Goal: Task Accomplishment & Management: Use online tool/utility

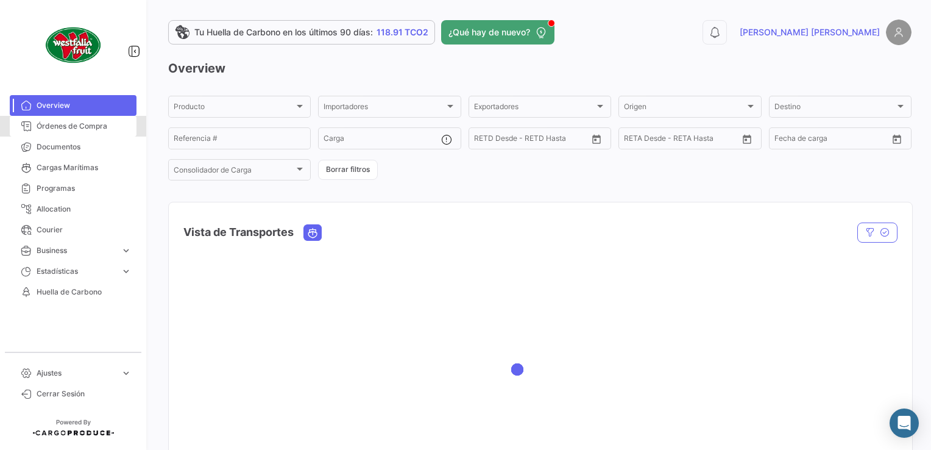
click at [89, 121] on span "Órdenes de Compra" at bounding box center [84, 126] width 95 height 11
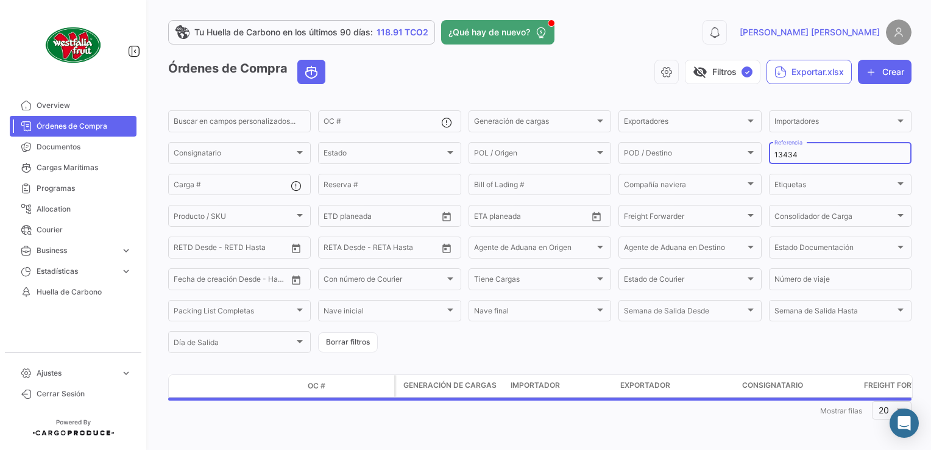
click at [803, 159] on input "13434" at bounding box center [840, 155] width 132 height 9
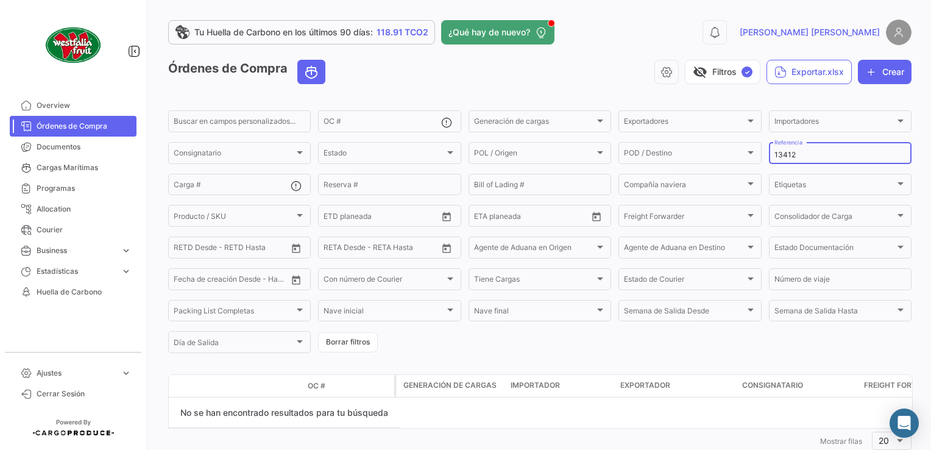
click at [798, 154] on input "13412" at bounding box center [840, 155] width 132 height 9
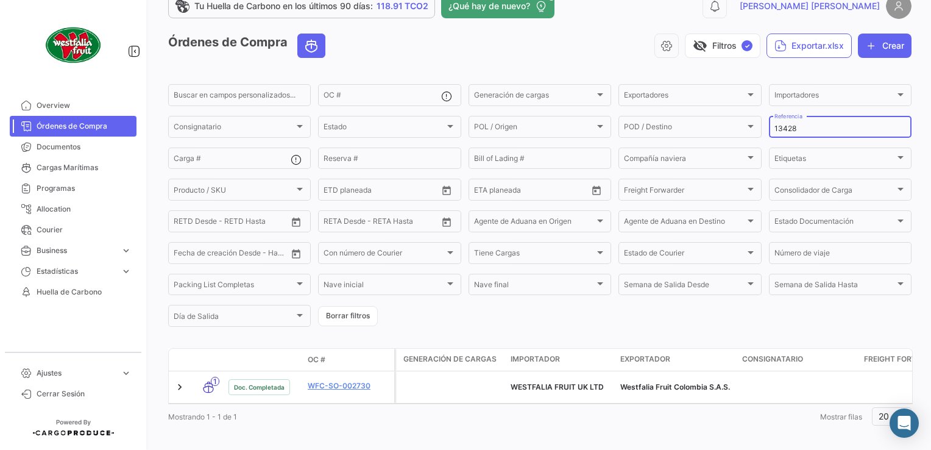
scroll to position [40, 0]
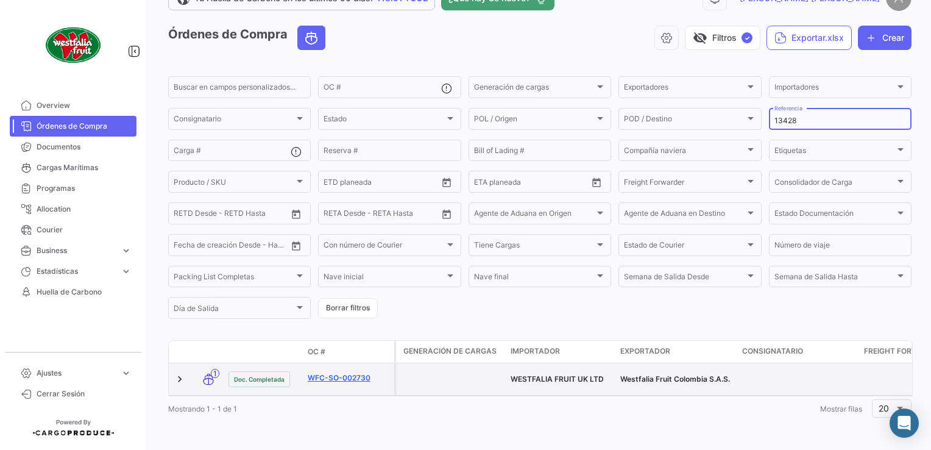
type input "13428"
click at [347, 372] on link "WFC-SO-002730" at bounding box center [349, 377] width 82 height 11
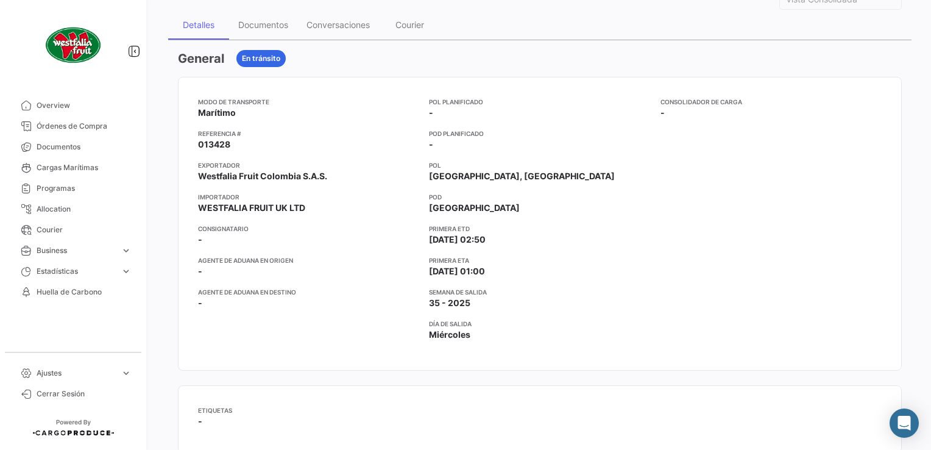
scroll to position [183, 0]
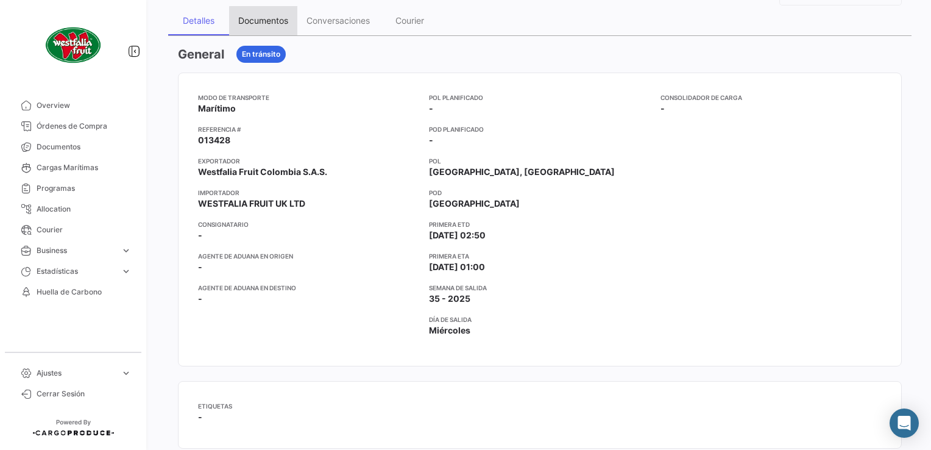
click at [272, 22] on div "Documentos" at bounding box center [263, 20] width 50 height 10
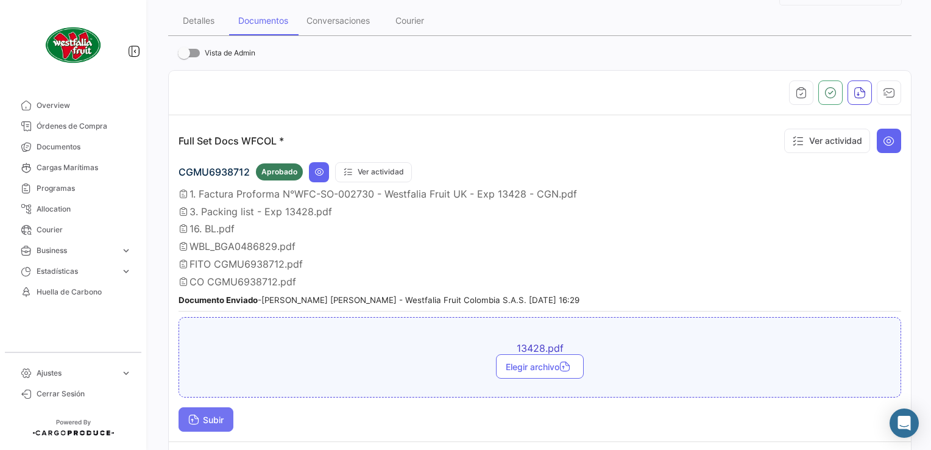
click at [202, 423] on button "Subir" at bounding box center [206, 419] width 55 height 24
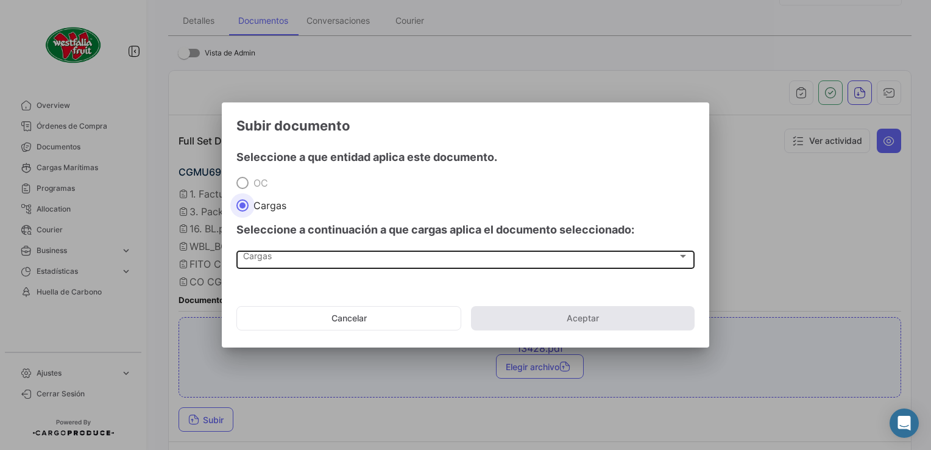
click at [283, 262] on div "Cargas" at bounding box center [460, 258] width 434 height 10
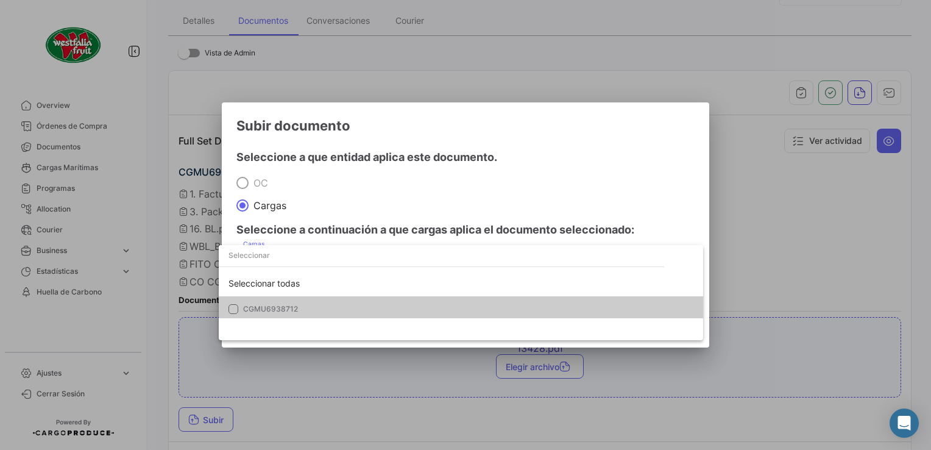
click at [252, 297] on mat-option "CGMU6938712" at bounding box center [461, 309] width 484 height 26
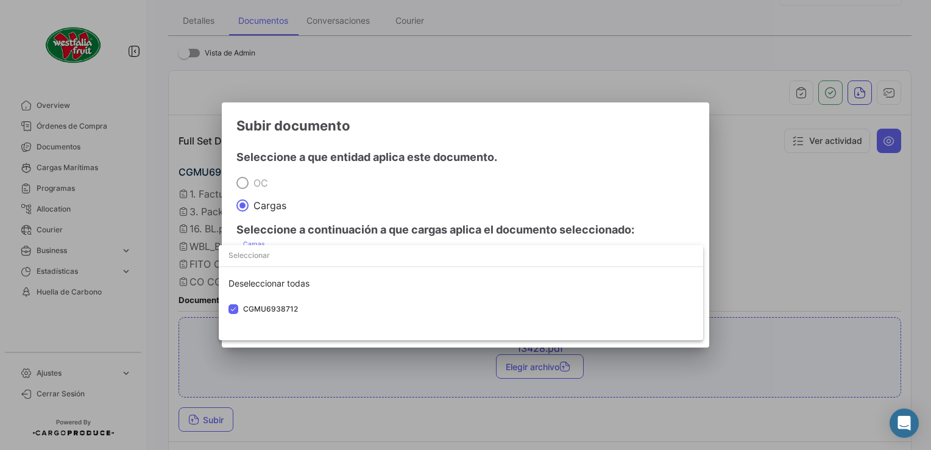
click at [461, 177] on div at bounding box center [465, 225] width 931 height 450
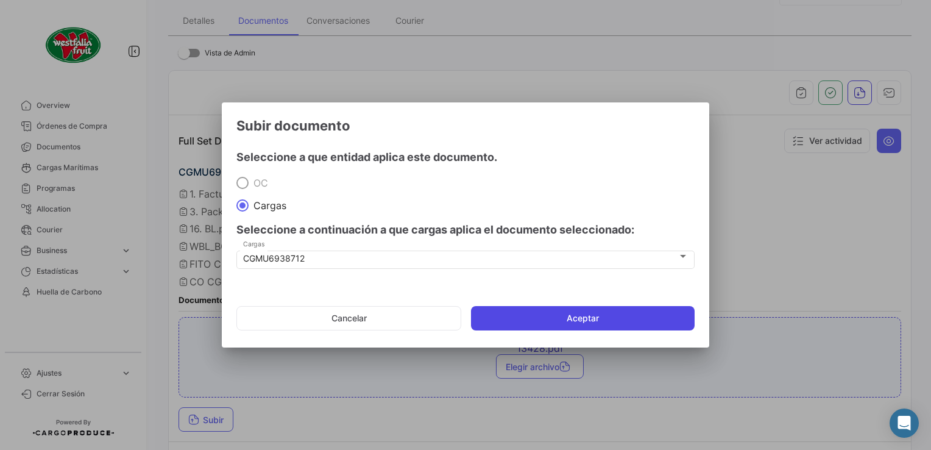
click at [570, 319] on button "Aceptar" at bounding box center [583, 318] width 224 height 24
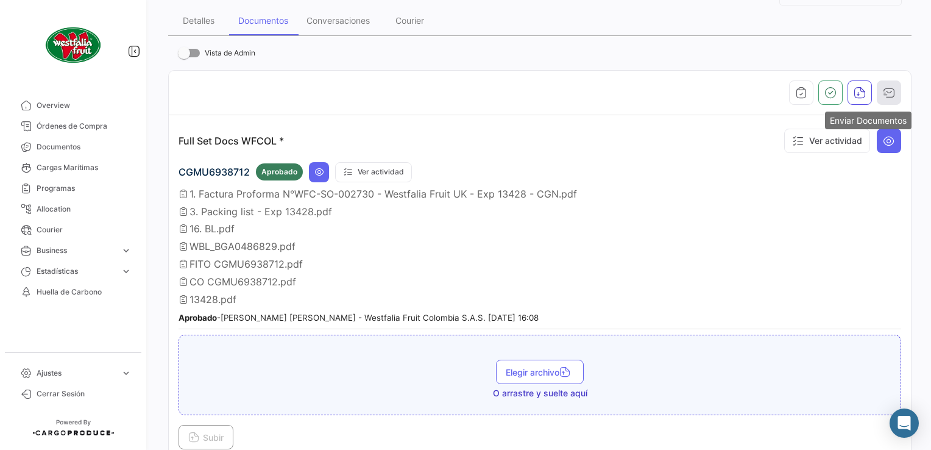
click at [883, 91] on icon "button" at bounding box center [889, 93] width 12 height 12
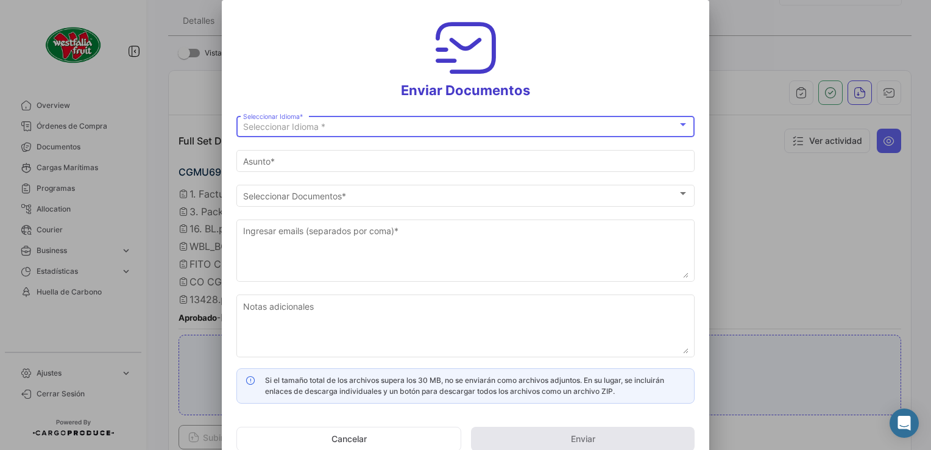
click at [256, 126] on span "Seleccionar Idioma *" at bounding box center [284, 126] width 82 height 10
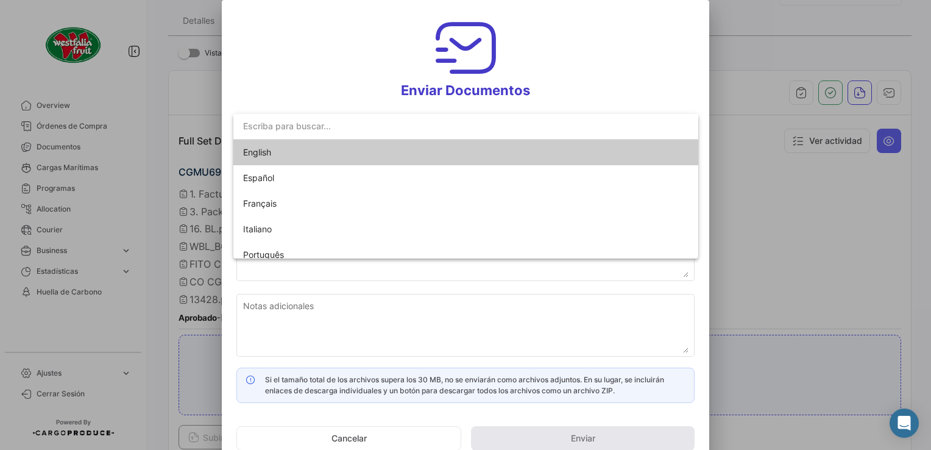
click at [258, 150] on span "English" at bounding box center [257, 152] width 28 height 10
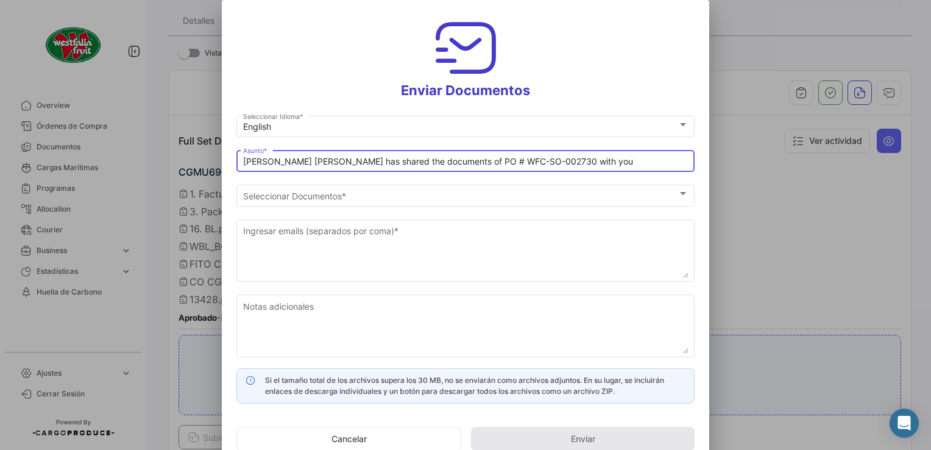
click at [267, 163] on input "[PERSON_NAME] [PERSON_NAME] has shared the documents of PO # WFC-SO-002730 with…" at bounding box center [465, 162] width 445 height 10
drag, startPoint x: 263, startPoint y: 164, endPoint x: 223, endPoint y: 171, distance: 40.9
click at [223, 171] on mat-dialog-content "English Seleccionar Idioma * [PERSON_NAME] [PERSON_NAME] has shared the documen…" at bounding box center [465, 258] width 487 height 290
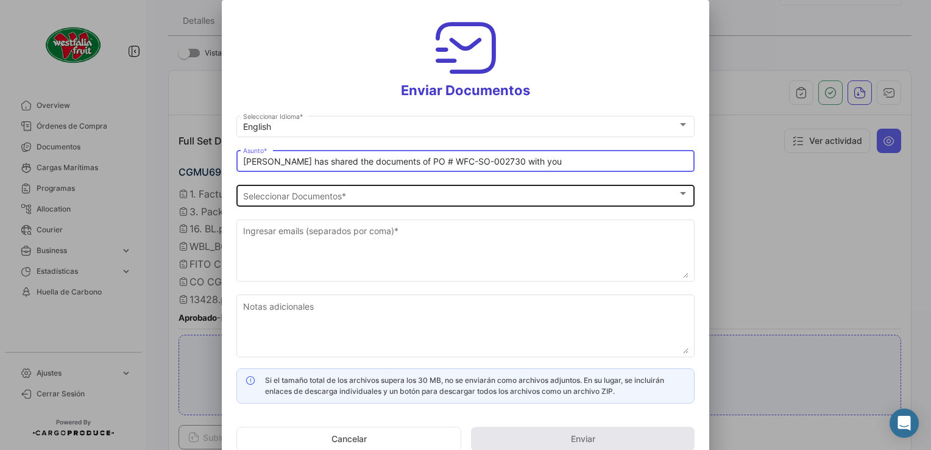
type input "[PERSON_NAME] has shared the documents of PO # WFC-SO-002730 with you"
click at [271, 182] on div "Seleccionar Documentos Seleccionar Documentos *" at bounding box center [465, 194] width 445 height 24
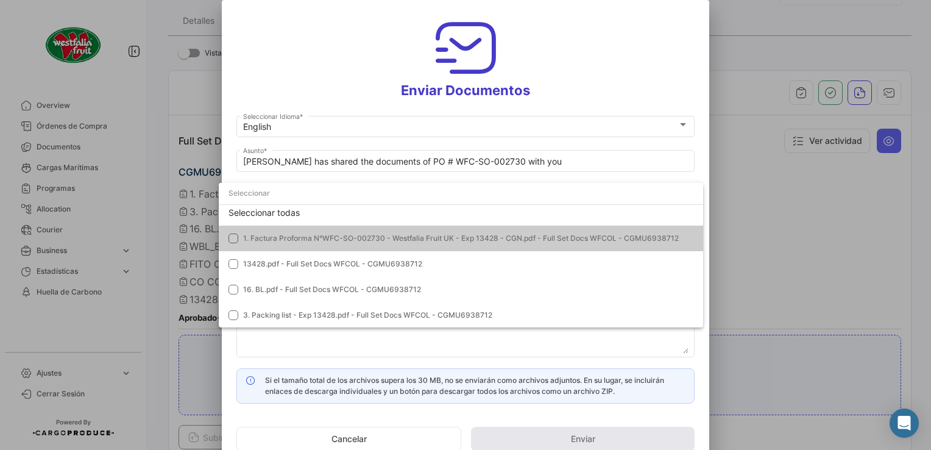
scroll to position [0, 0]
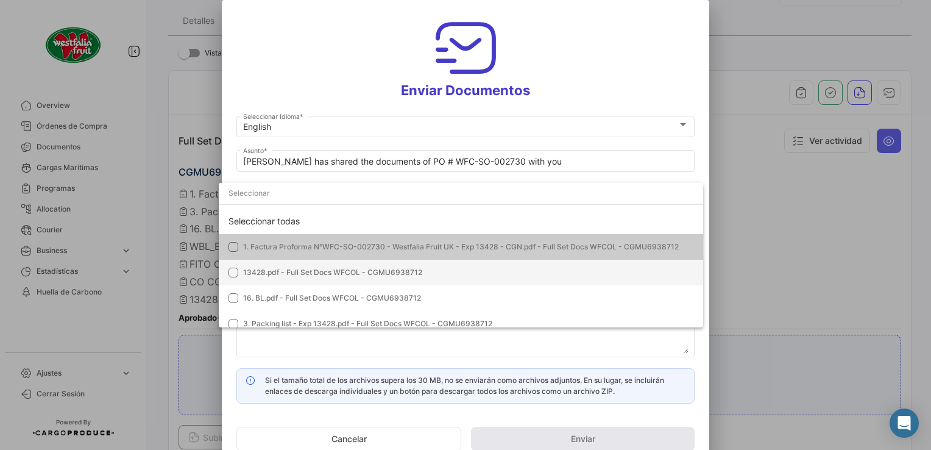
click at [280, 273] on span "13428.pdf - Full Set Docs WFCOL - CGMU6938712" at bounding box center [332, 271] width 179 height 9
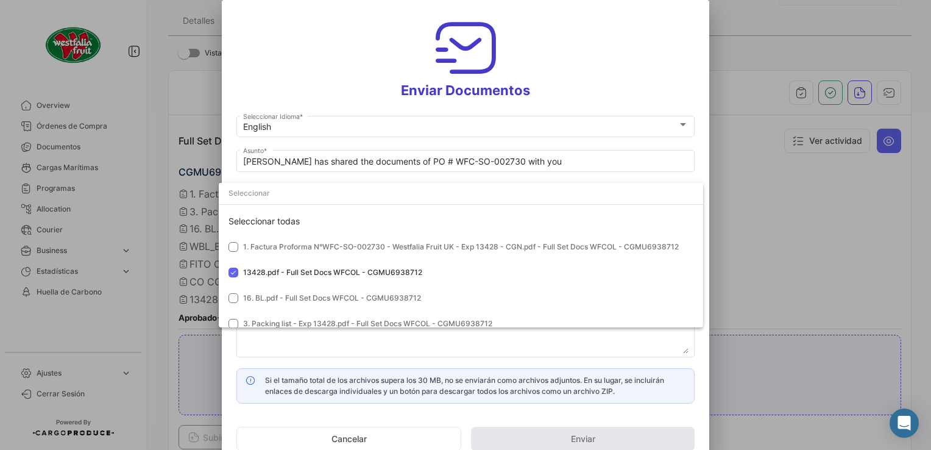
click at [610, 45] on div at bounding box center [465, 225] width 931 height 450
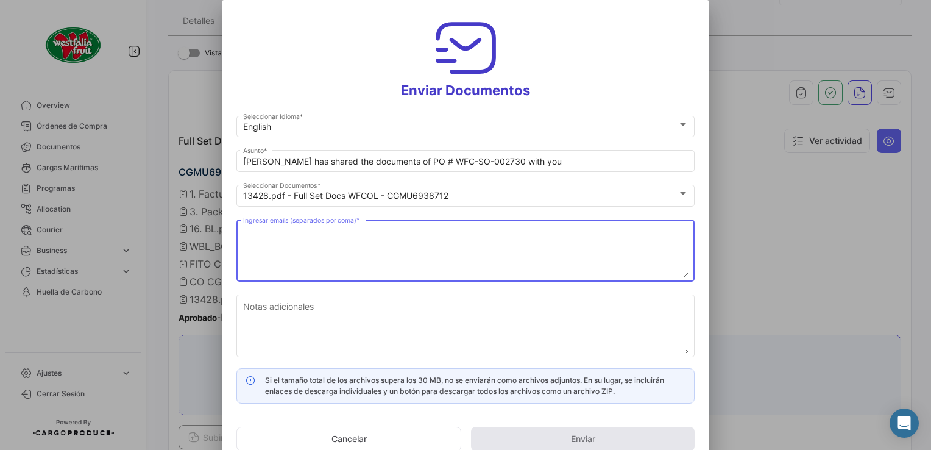
click at [344, 247] on textarea "Ingresar emails (separados por coma) *" at bounding box center [465, 251] width 445 height 54
paste textarea "[DOMAIN_NAME][EMAIL_ADDRESS][DOMAIN_NAME], [PERSON_NAME][EMAIL_ADDRESS][PERSON_…"
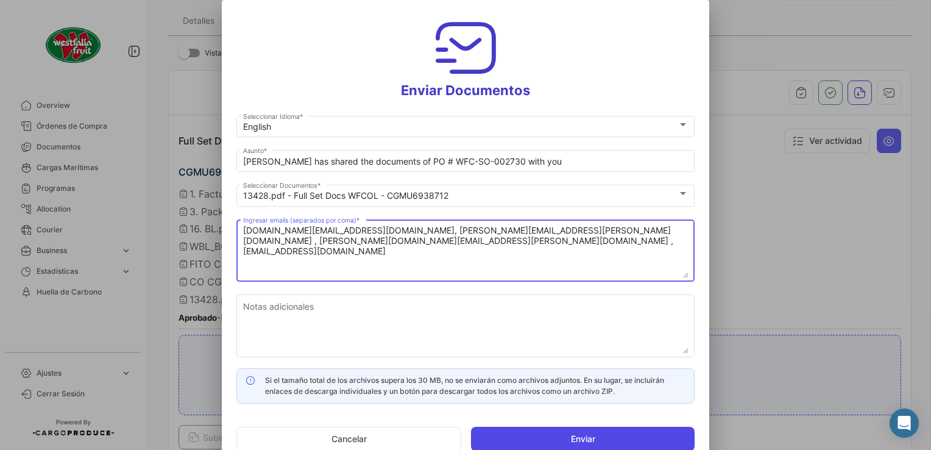
type textarea "[DOMAIN_NAME][EMAIL_ADDRESS][DOMAIN_NAME], [PERSON_NAME][EMAIL_ADDRESS][PERSON_…"
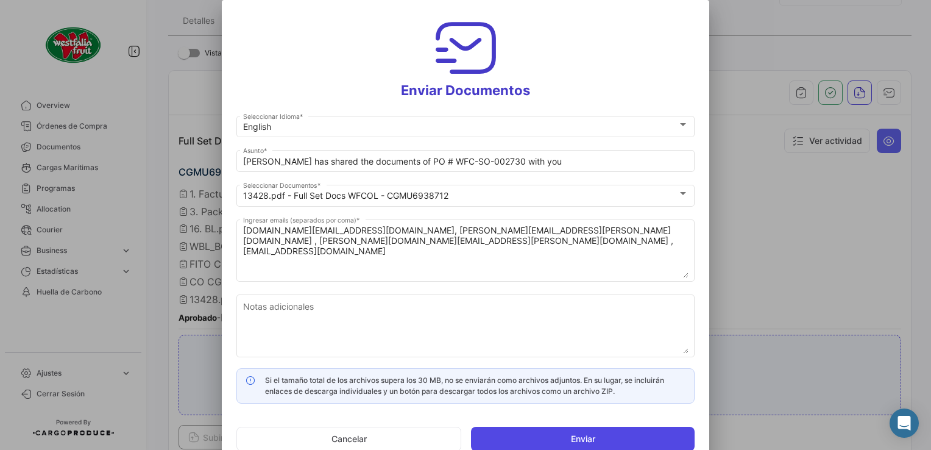
click at [551, 436] on button "Enviar" at bounding box center [583, 439] width 224 height 24
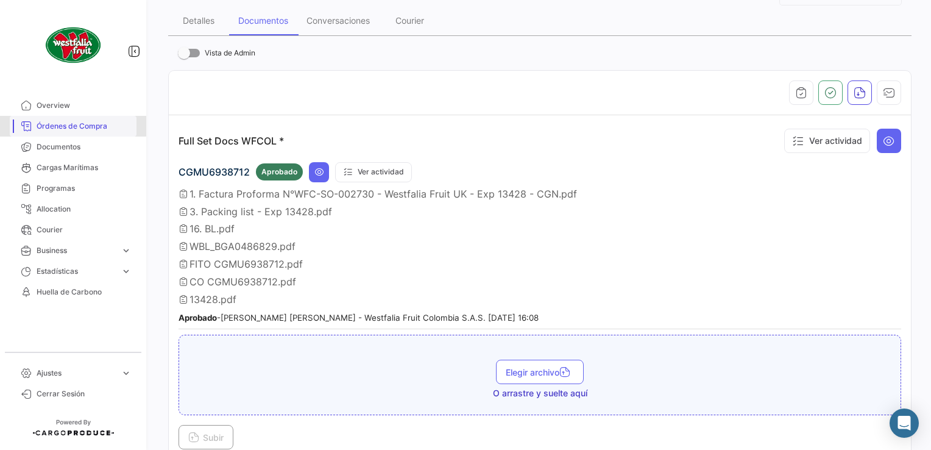
click at [46, 120] on link "Órdenes de Compra" at bounding box center [73, 126] width 127 height 21
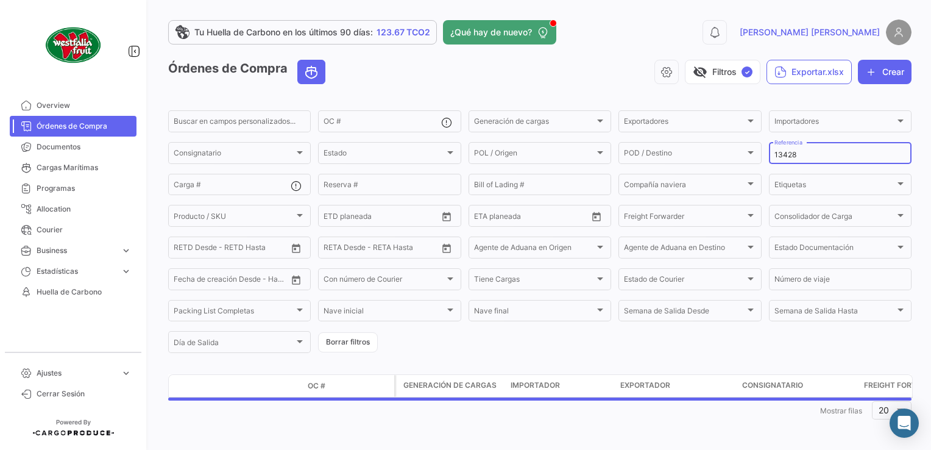
click at [820, 158] on input "13428" at bounding box center [840, 155] width 132 height 9
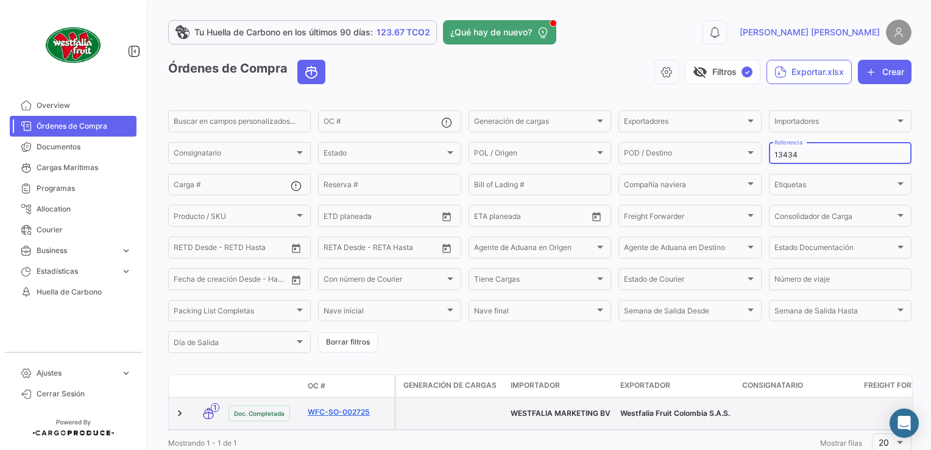
type input "13434"
click at [354, 406] on link "WFC-SO-002725" at bounding box center [349, 411] width 82 height 11
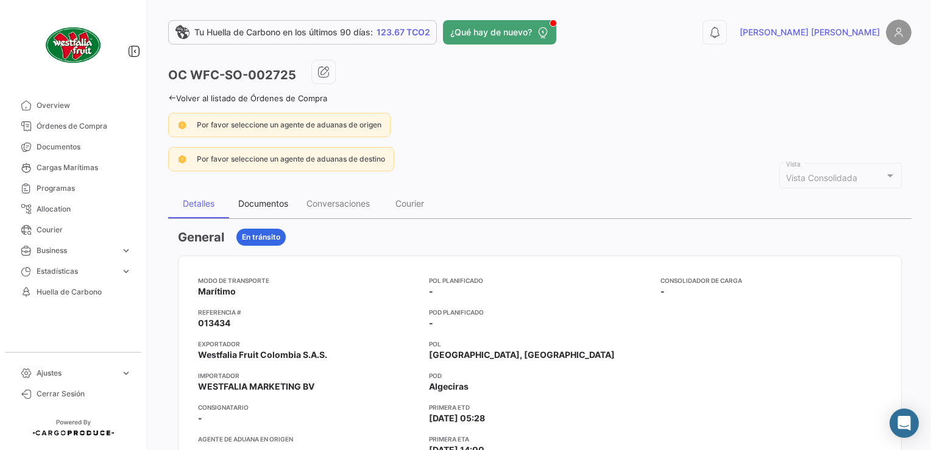
click at [282, 194] on div "Documentos" at bounding box center [263, 203] width 68 height 29
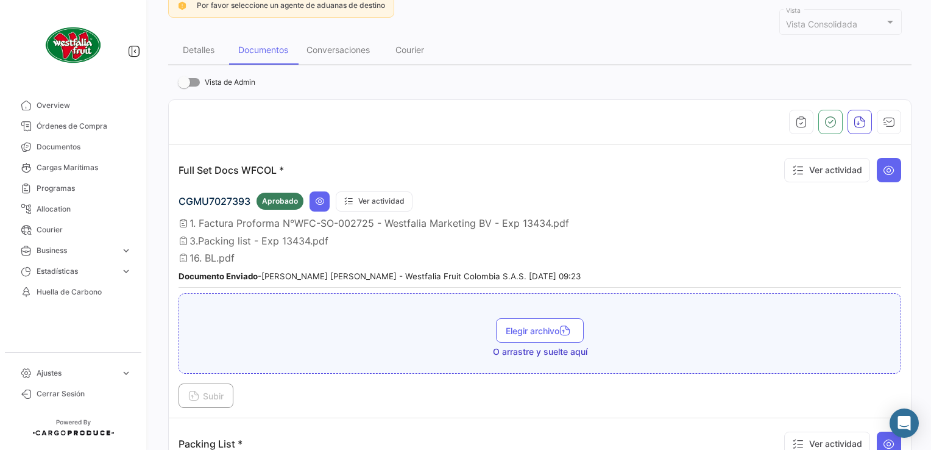
scroll to position [183, 0]
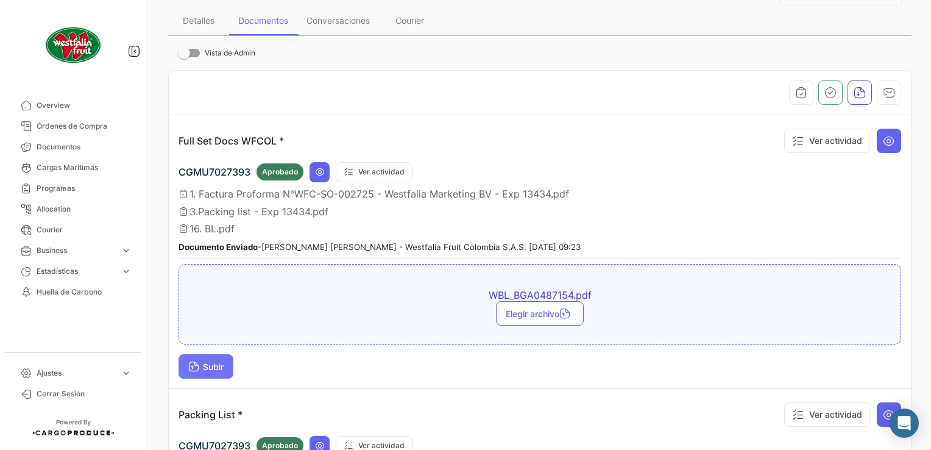
click at [203, 366] on span "Subir" at bounding box center [205, 366] width 35 height 10
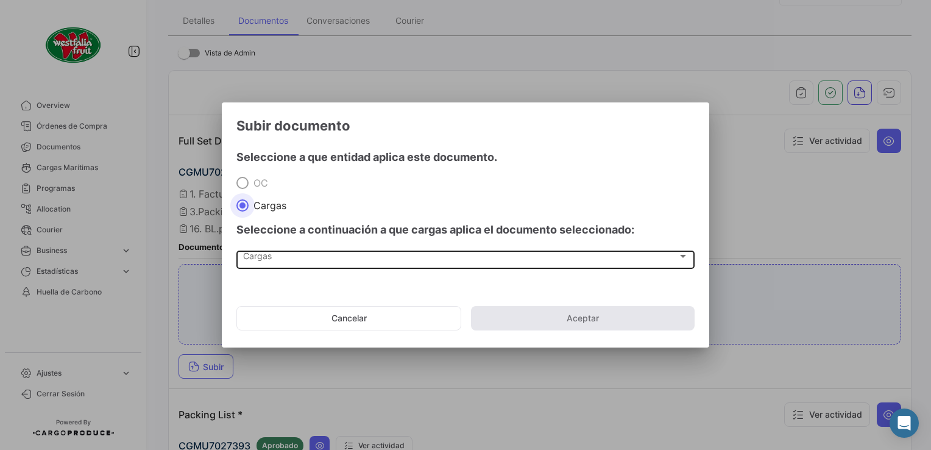
click at [268, 267] on div "Cargas Cargas" at bounding box center [465, 258] width 445 height 21
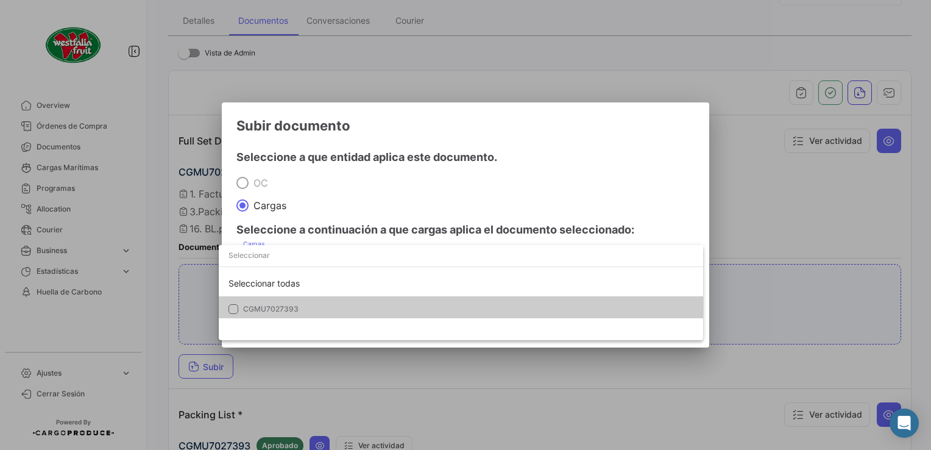
click at [273, 308] on span "CGMU7027393" at bounding box center [270, 308] width 55 height 9
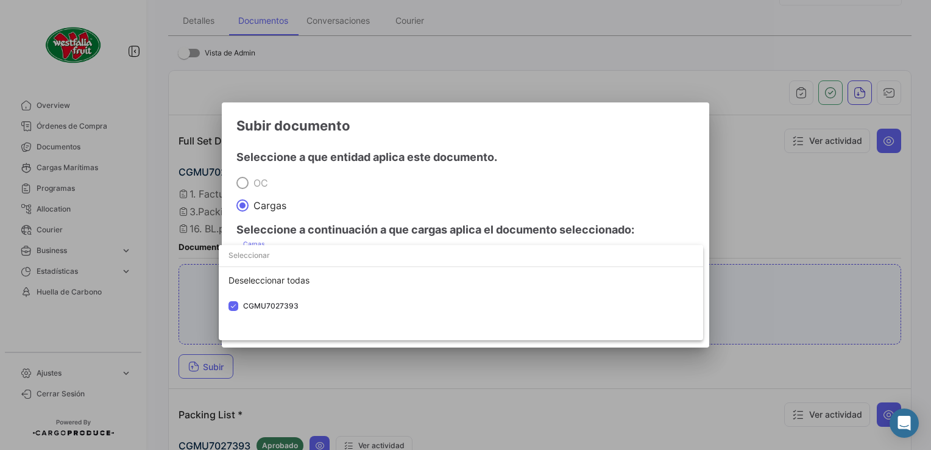
drag, startPoint x: 273, startPoint y: 308, endPoint x: 462, endPoint y: 199, distance: 218.6
click at [462, 198] on div at bounding box center [465, 225] width 931 height 450
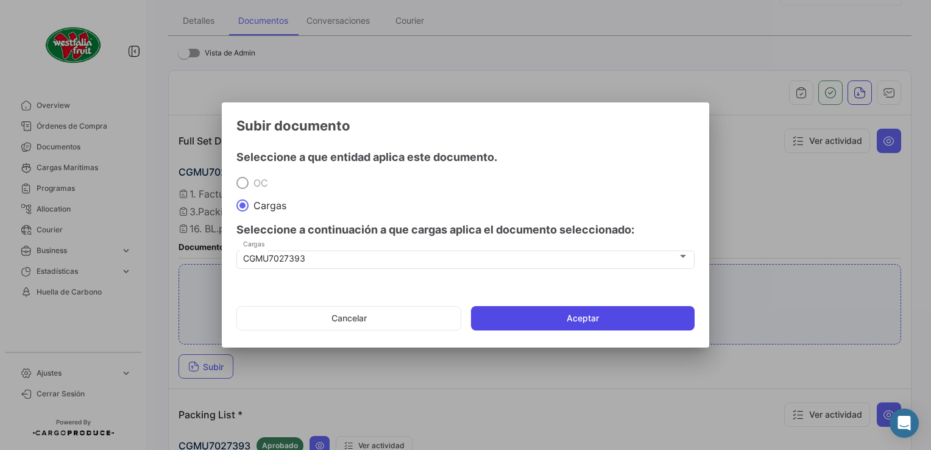
click at [607, 318] on button "Aceptar" at bounding box center [583, 318] width 224 height 24
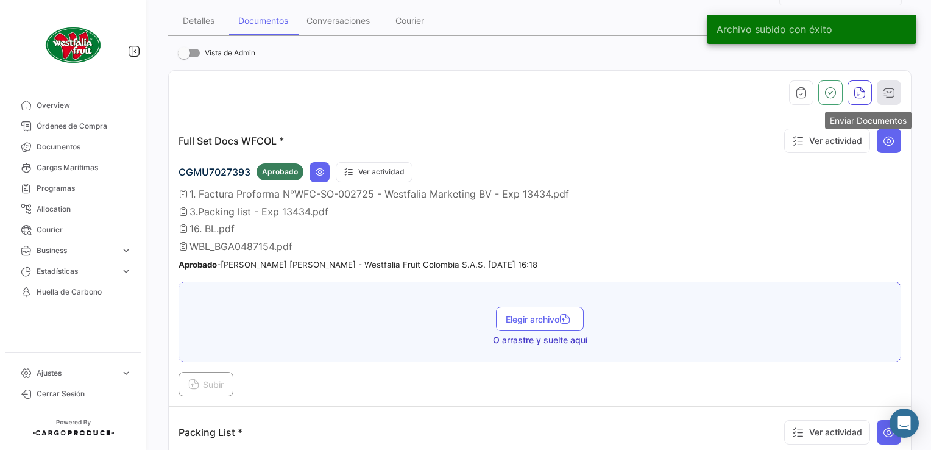
click at [887, 91] on icon "button" at bounding box center [889, 93] width 12 height 12
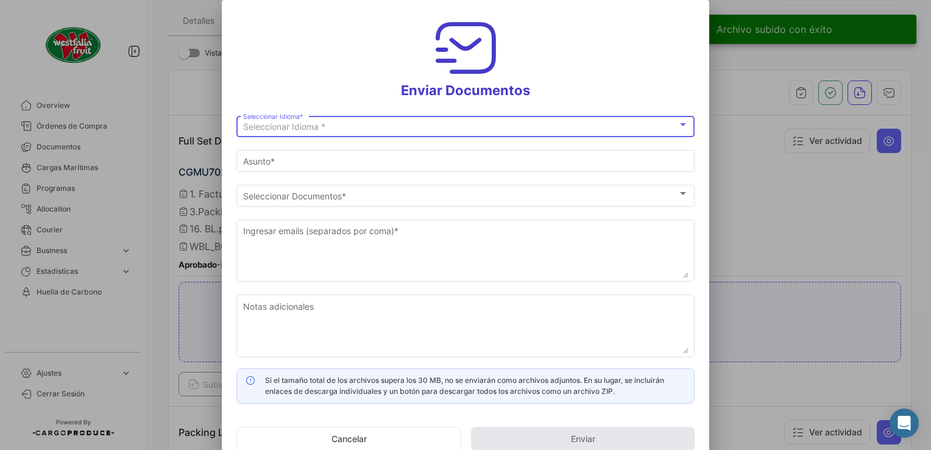
click at [307, 128] on span "Seleccionar Idioma *" at bounding box center [284, 126] width 82 height 10
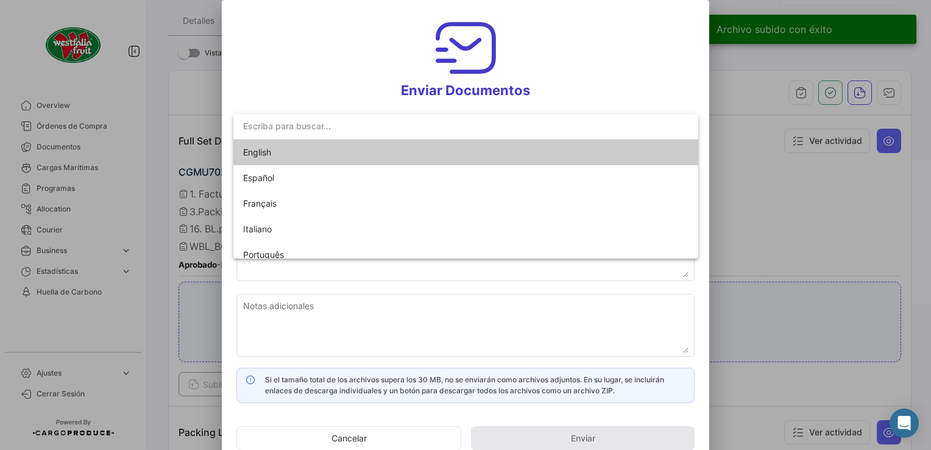
click at [283, 157] on span "English" at bounding box center [328, 153] width 171 height 26
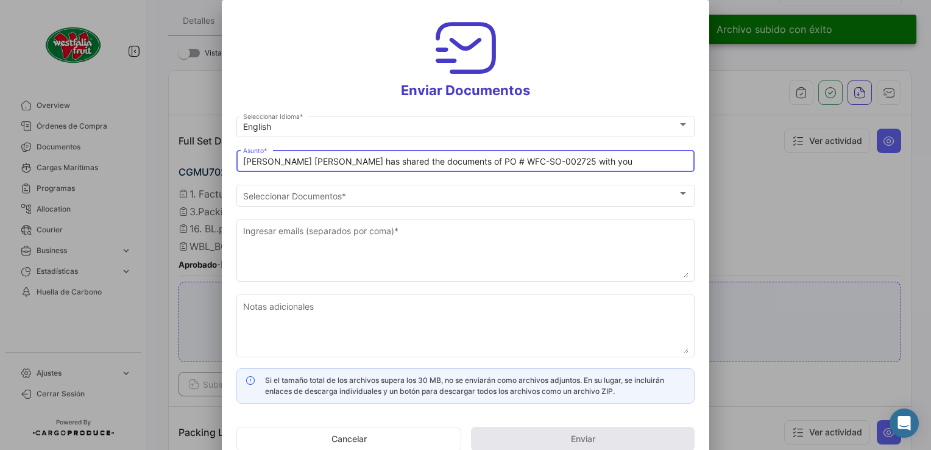
click at [297, 161] on input "[PERSON_NAME] [PERSON_NAME] has shared the documents of PO # WFC-SO-002725 with…" at bounding box center [465, 162] width 445 height 10
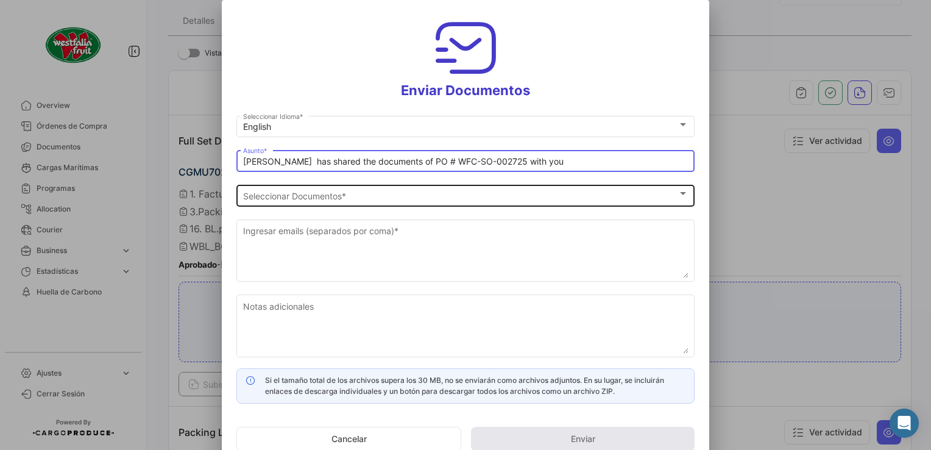
type input "[PERSON_NAME] has shared the documents of PO # WFC-SO-002725 with you"
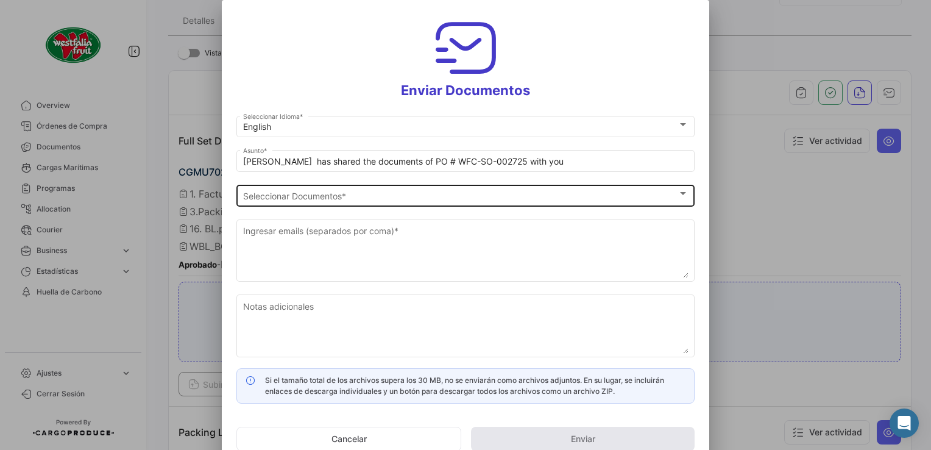
click at [286, 202] on div "Seleccionar Documentos Seleccionar Documentos *" at bounding box center [465, 194] width 445 height 24
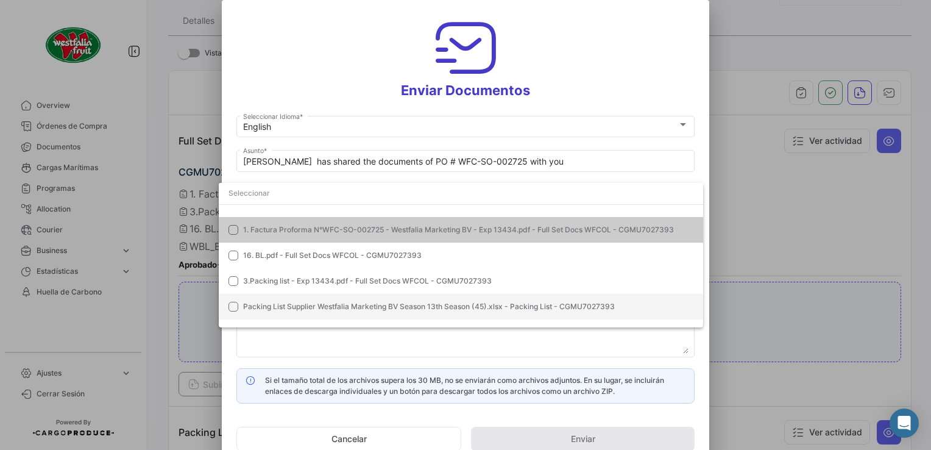
scroll to position [34, 0]
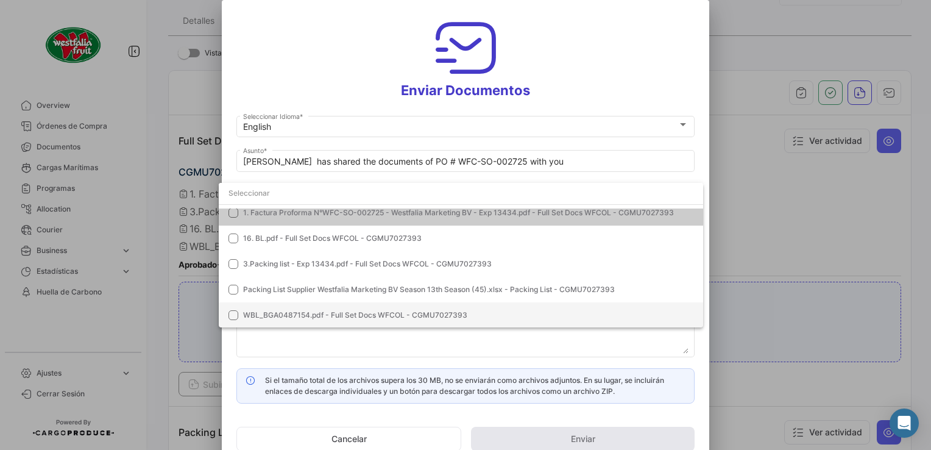
click at [274, 313] on span "WBL_BGA0487154.pdf - Full Set Docs WFCOL - CGMU7027393" at bounding box center [355, 314] width 224 height 9
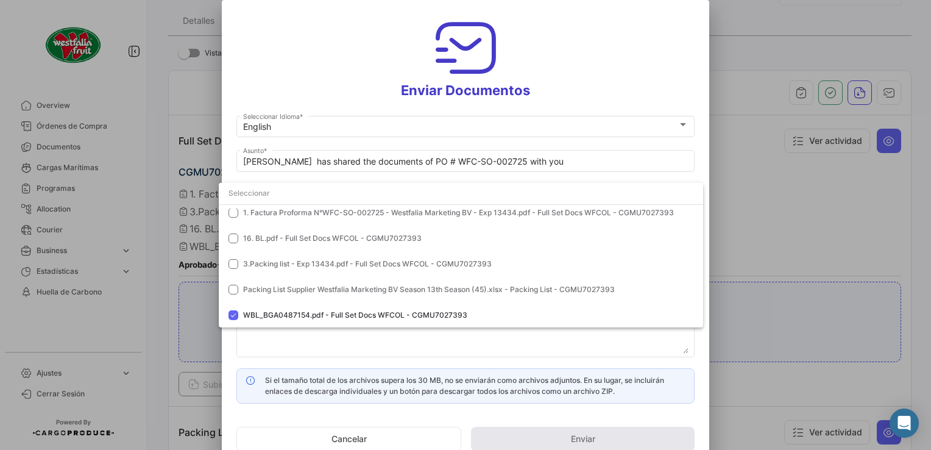
click at [592, 49] on div at bounding box center [465, 225] width 931 height 450
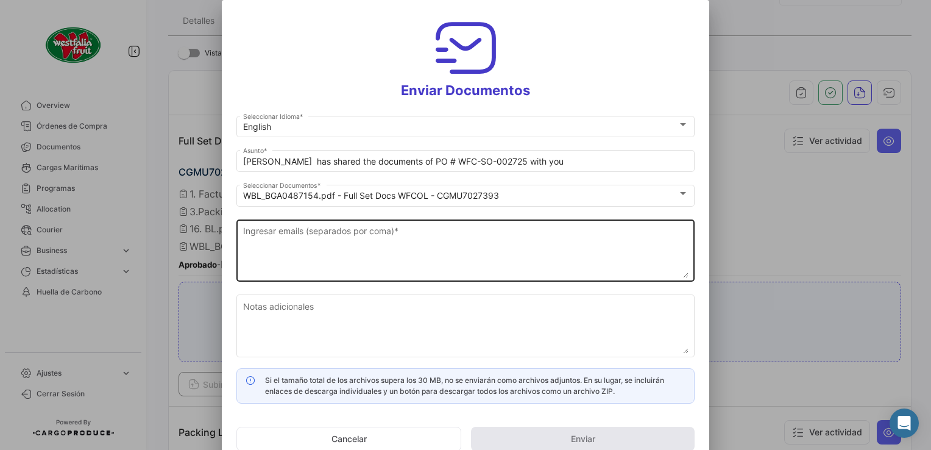
click at [336, 247] on textarea "Ingresar emails (separados por coma) *" at bounding box center [465, 251] width 445 height 54
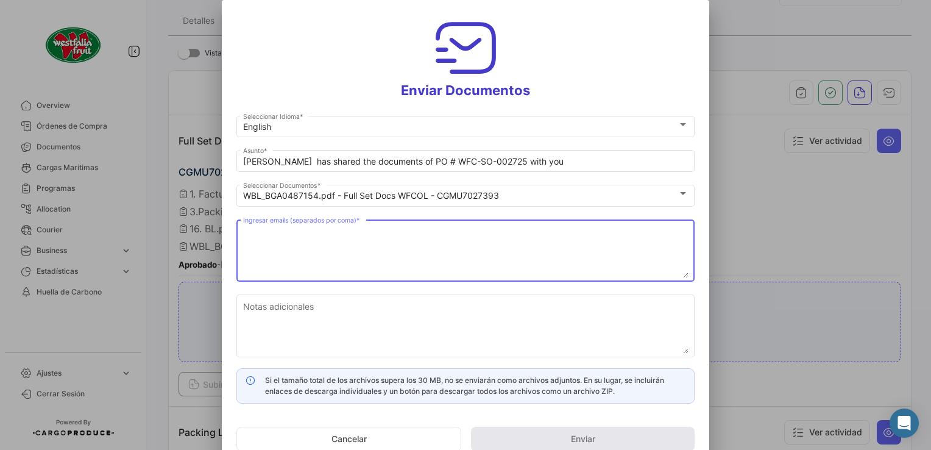
paste textarea "[DOMAIN_NAME][EMAIL_ADDRESS][DOMAIN_NAME]"
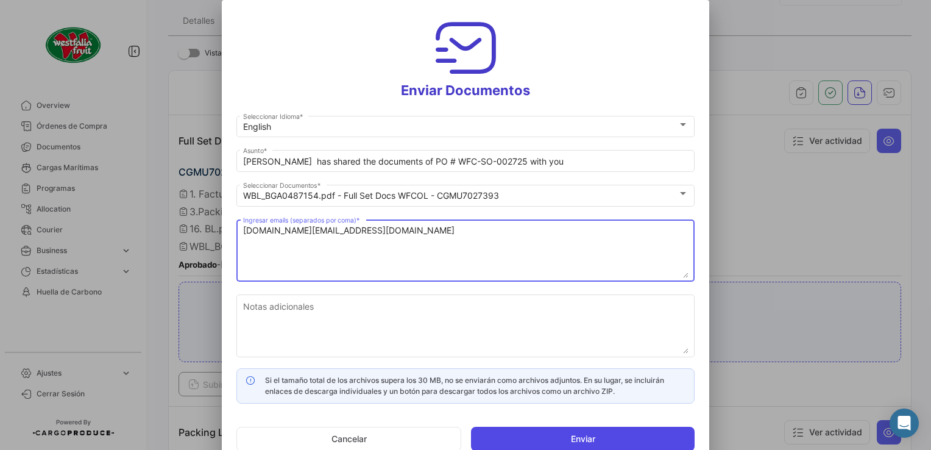
type textarea "[DOMAIN_NAME][EMAIL_ADDRESS][DOMAIN_NAME]"
click at [540, 430] on button "Enviar" at bounding box center [583, 439] width 224 height 24
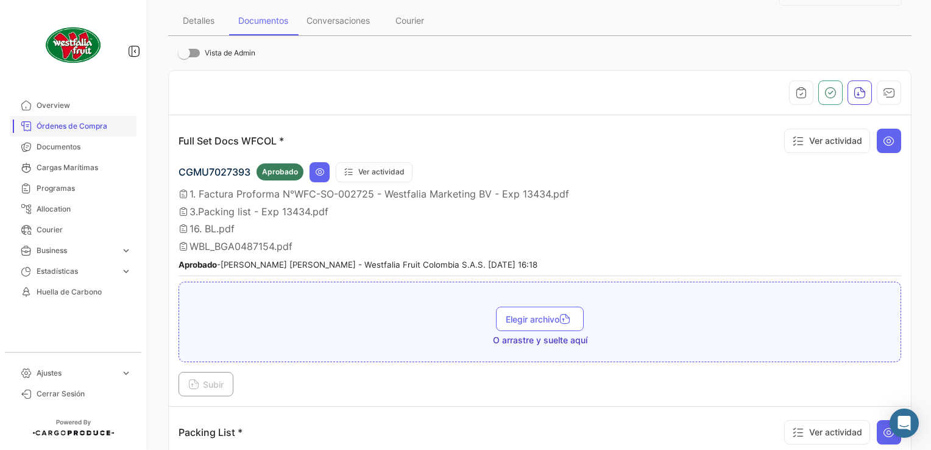
click at [97, 126] on span "Órdenes de Compra" at bounding box center [84, 126] width 95 height 11
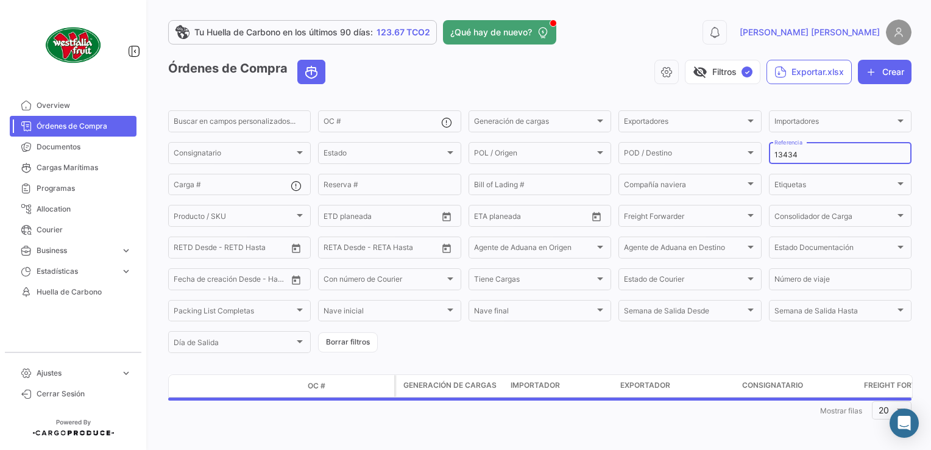
click at [816, 154] on input "13434" at bounding box center [840, 155] width 132 height 9
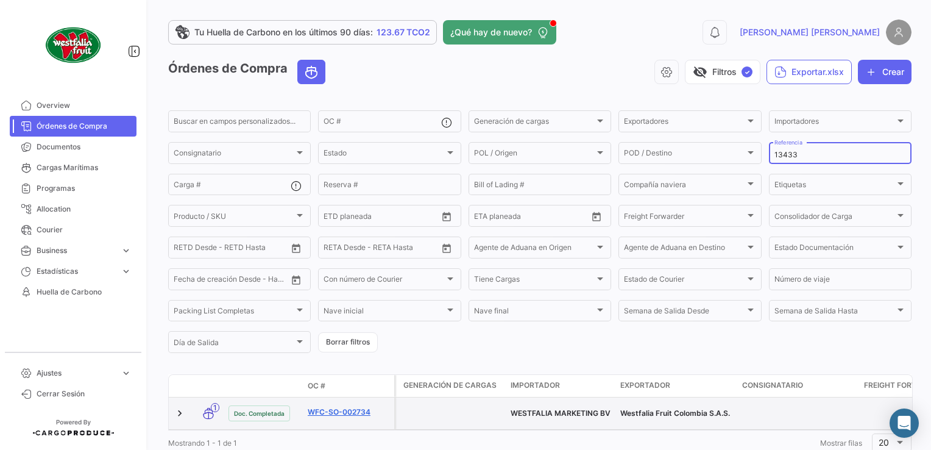
type input "13433"
click at [338, 409] on link "WFC-SO-002734" at bounding box center [349, 411] width 82 height 11
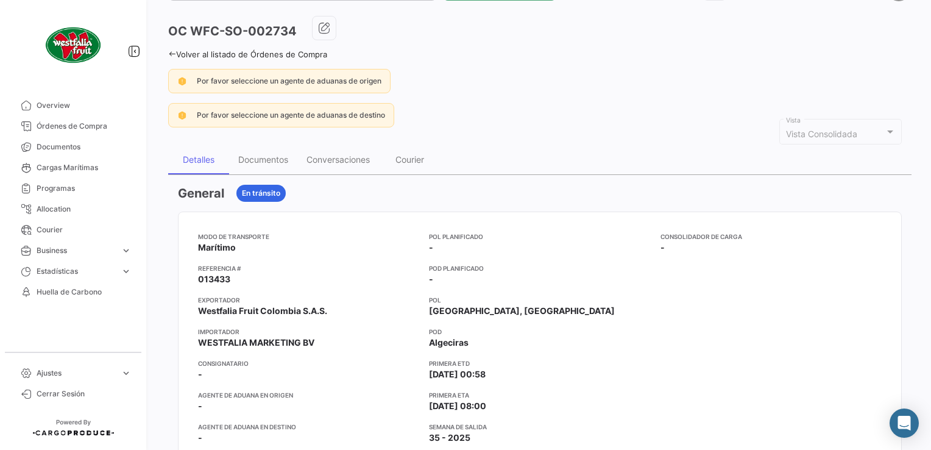
scroll to position [122, 0]
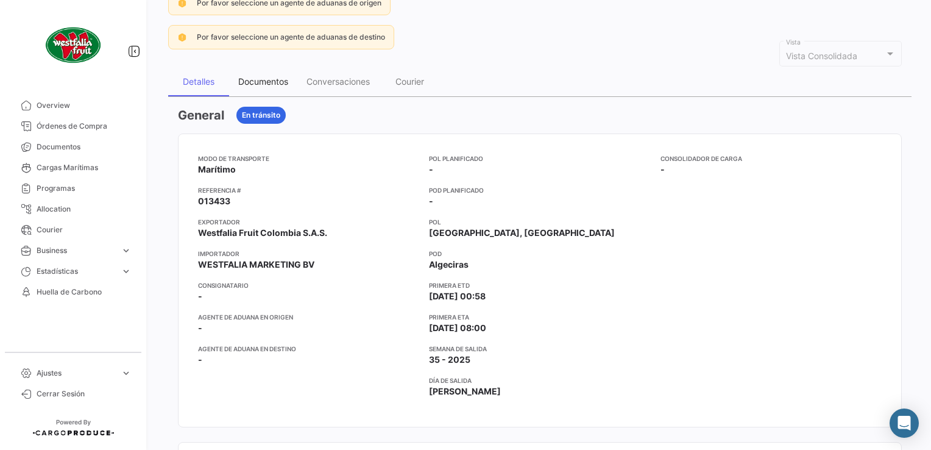
click at [261, 77] on div "Documentos" at bounding box center [263, 81] width 50 height 10
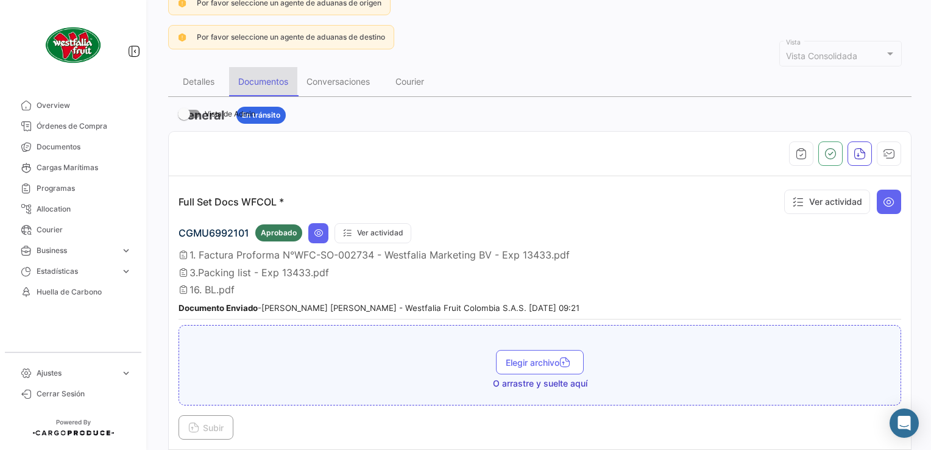
scroll to position [0, 0]
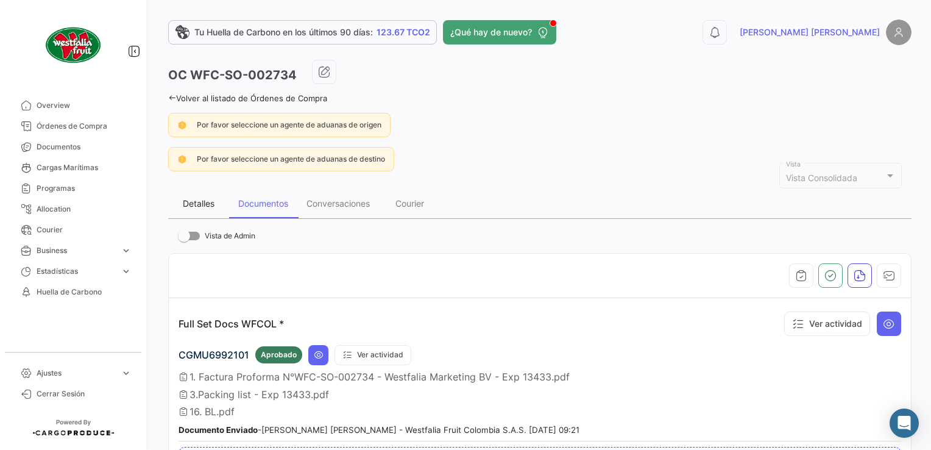
click at [204, 198] on div "Detalles" at bounding box center [199, 203] width 32 height 10
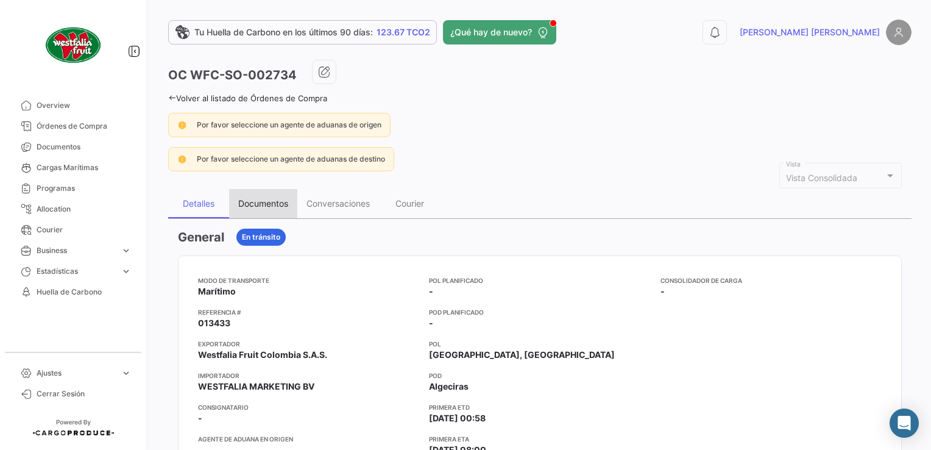
click at [274, 199] on div "Documentos" at bounding box center [263, 203] width 50 height 10
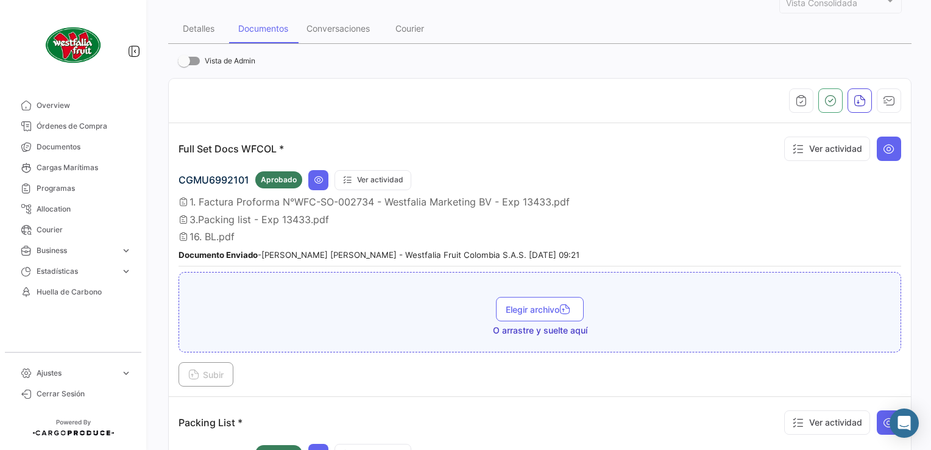
scroll to position [183, 0]
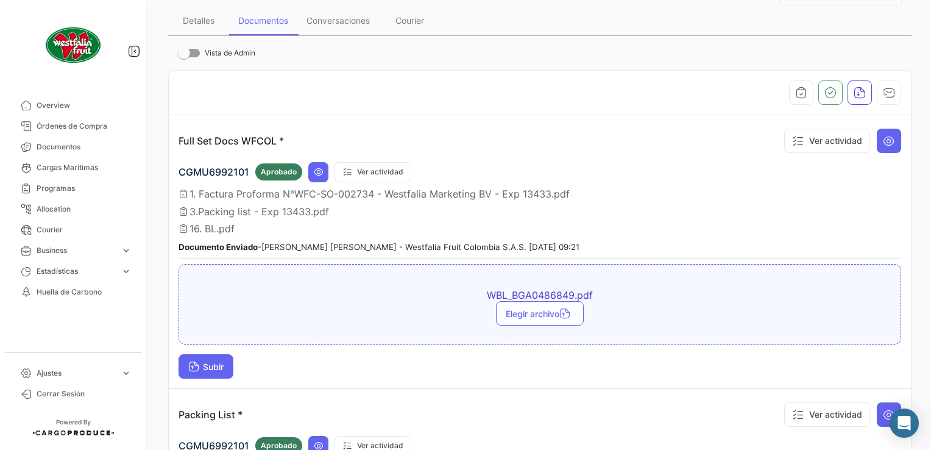
click at [213, 362] on span "Subir" at bounding box center [205, 366] width 35 height 10
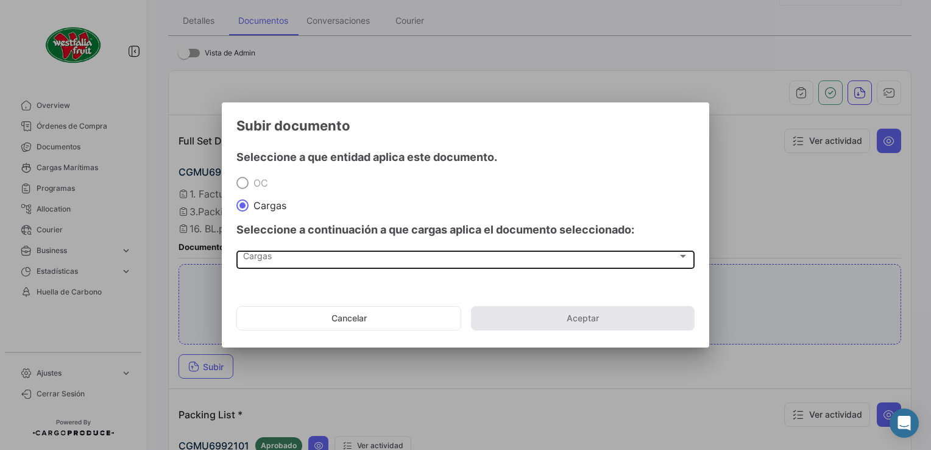
click at [271, 266] on div "Cargas Cargas" at bounding box center [465, 258] width 445 height 21
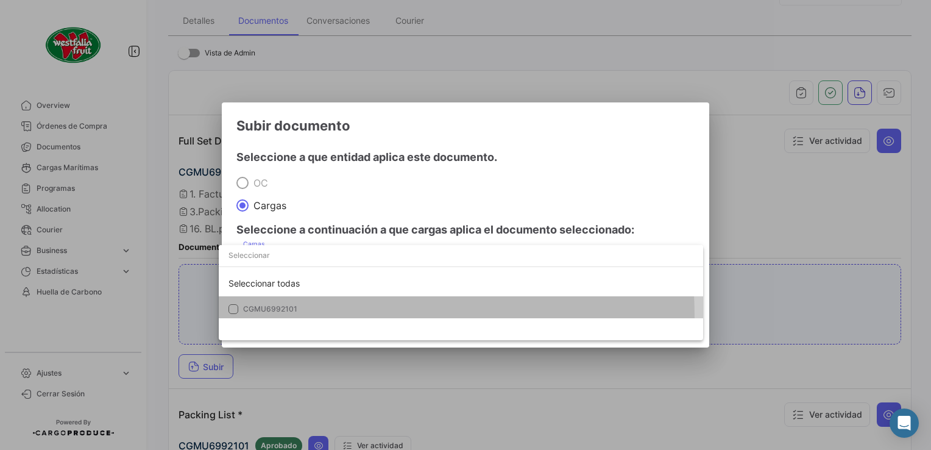
click at [249, 317] on mat-option "CGMU6992101" at bounding box center [461, 309] width 484 height 26
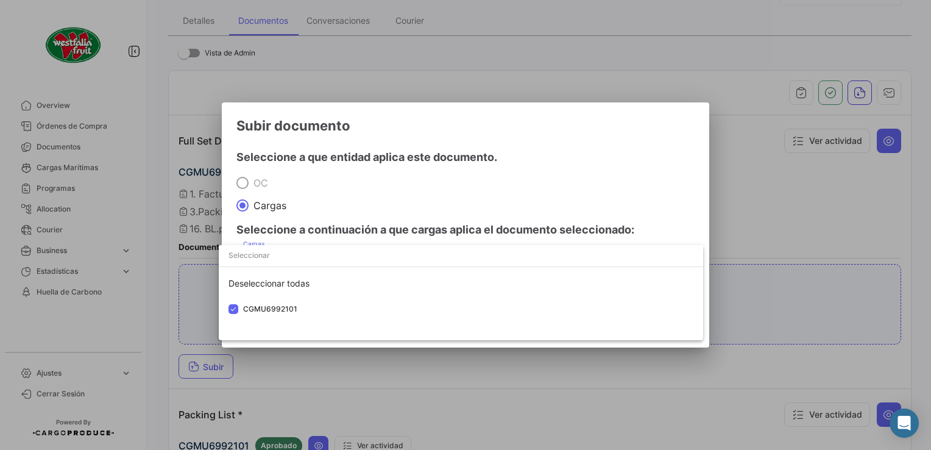
click at [503, 189] on div at bounding box center [465, 225] width 931 height 450
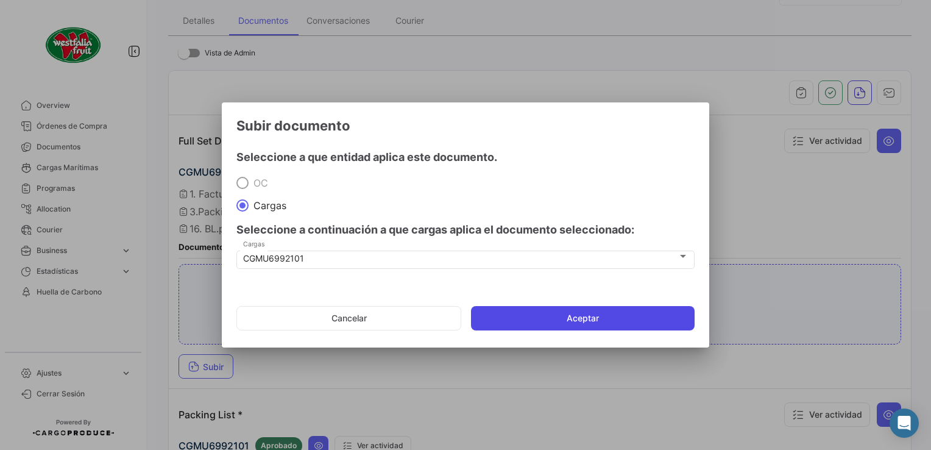
click at [556, 312] on button "Aceptar" at bounding box center [583, 318] width 224 height 24
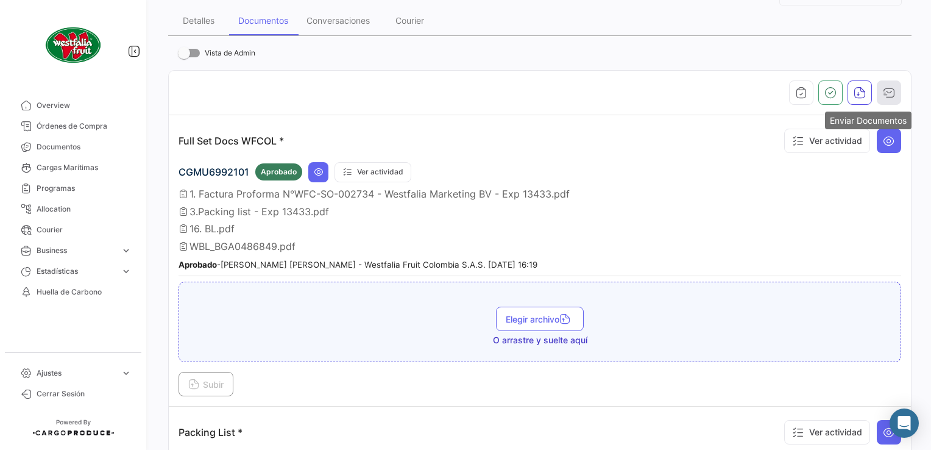
click at [884, 97] on button "button" at bounding box center [889, 92] width 24 height 24
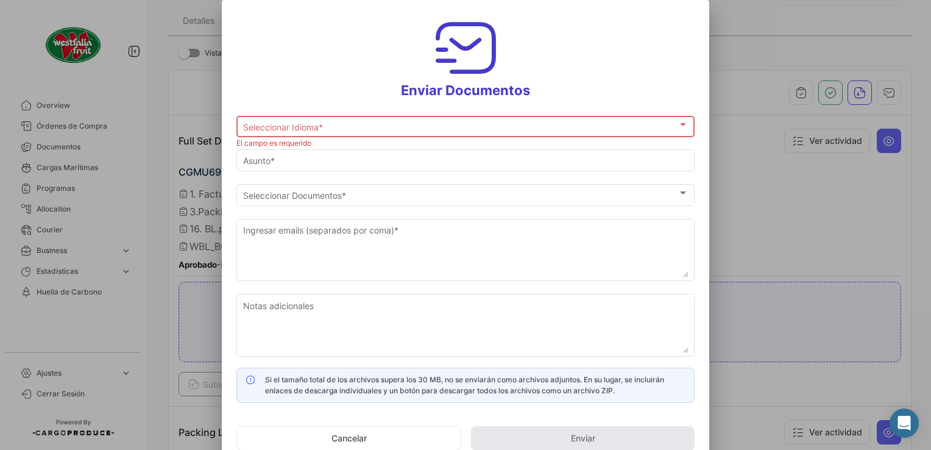
drag, startPoint x: 881, startPoint y: 182, endPoint x: 851, endPoint y: 228, distance: 55.4
click at [880, 182] on div at bounding box center [465, 225] width 931 height 450
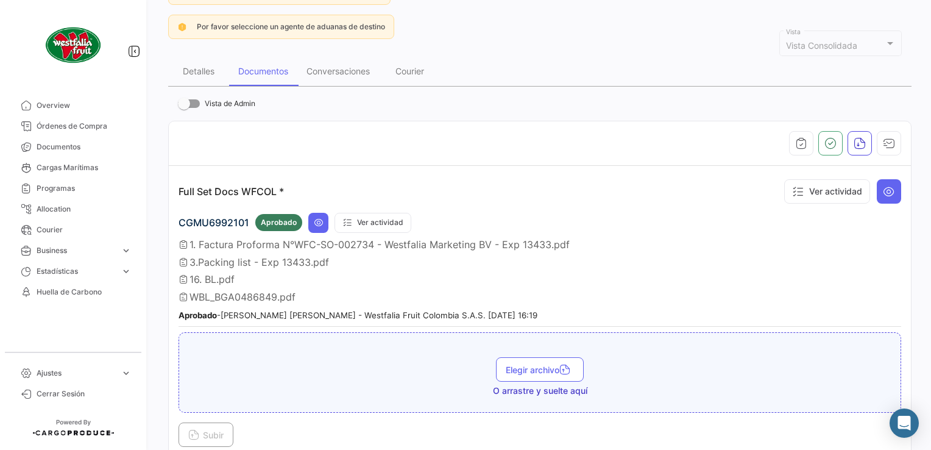
scroll to position [61, 0]
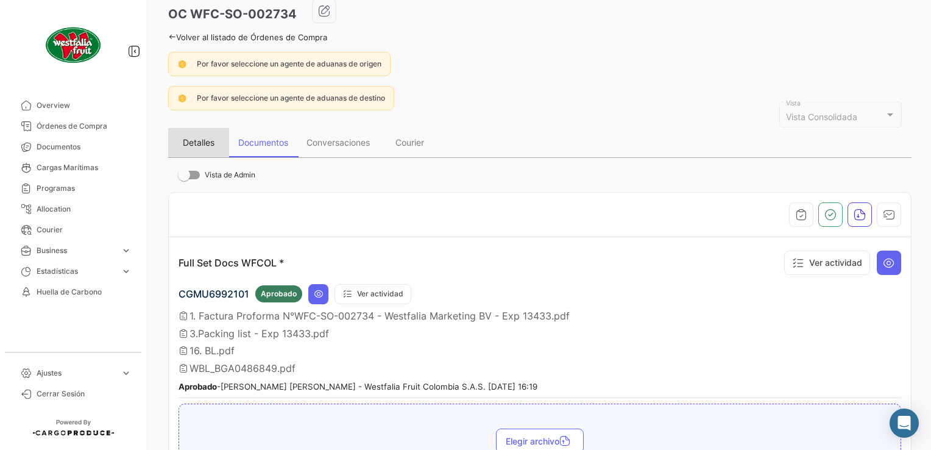
click at [205, 143] on div "Detalles" at bounding box center [199, 142] width 32 height 10
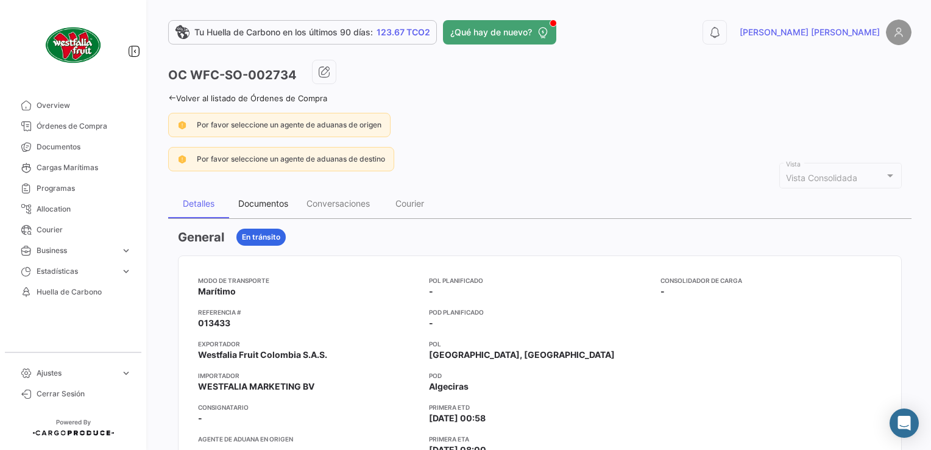
click at [278, 205] on div "Documentos" at bounding box center [263, 203] width 50 height 10
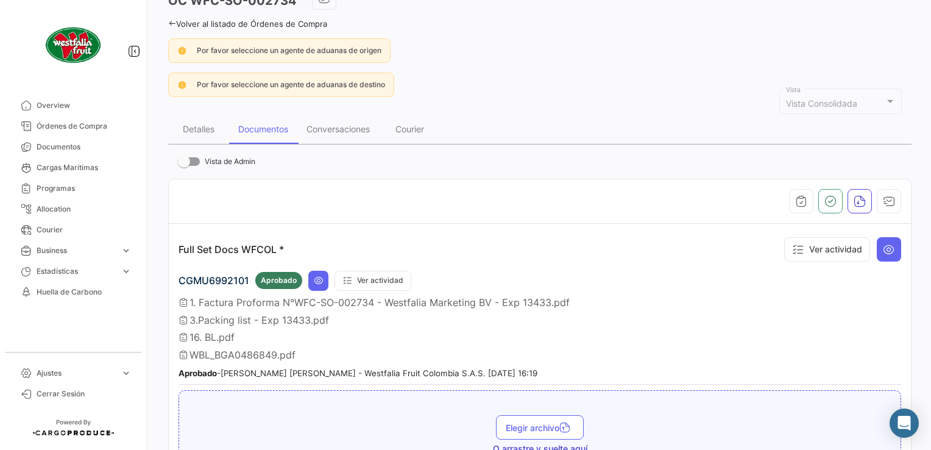
scroll to position [183, 0]
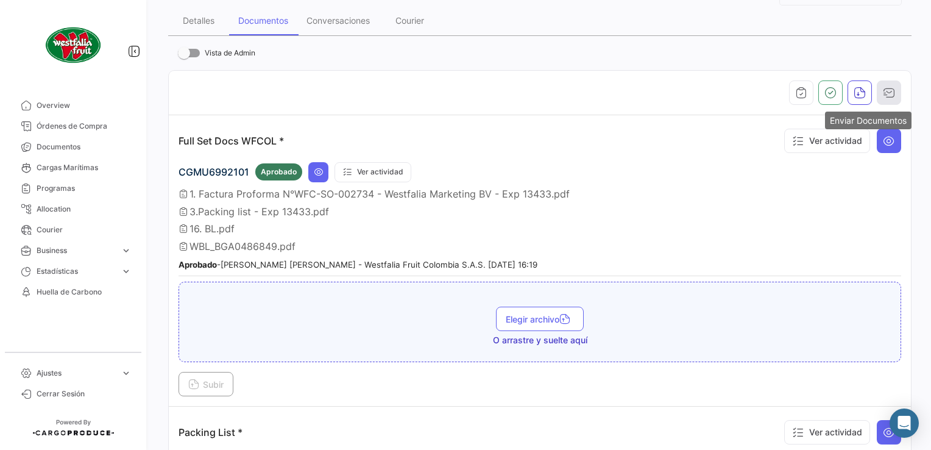
click at [883, 87] on icon "button" at bounding box center [889, 93] width 12 height 12
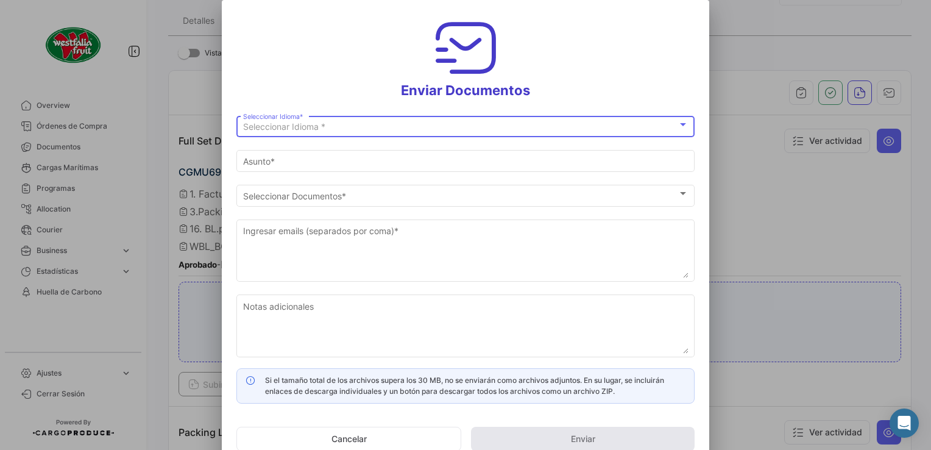
click at [295, 124] on span "Seleccionar Idioma *" at bounding box center [284, 126] width 82 height 10
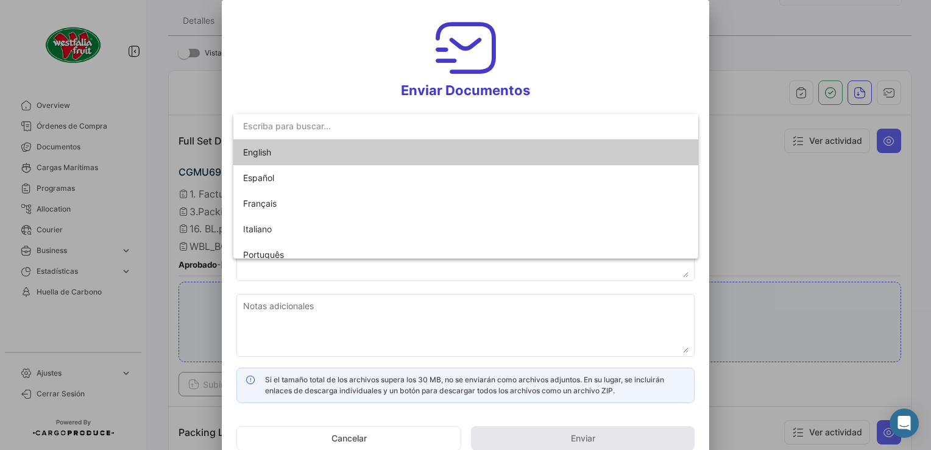
click at [252, 151] on span "English" at bounding box center [257, 152] width 28 height 10
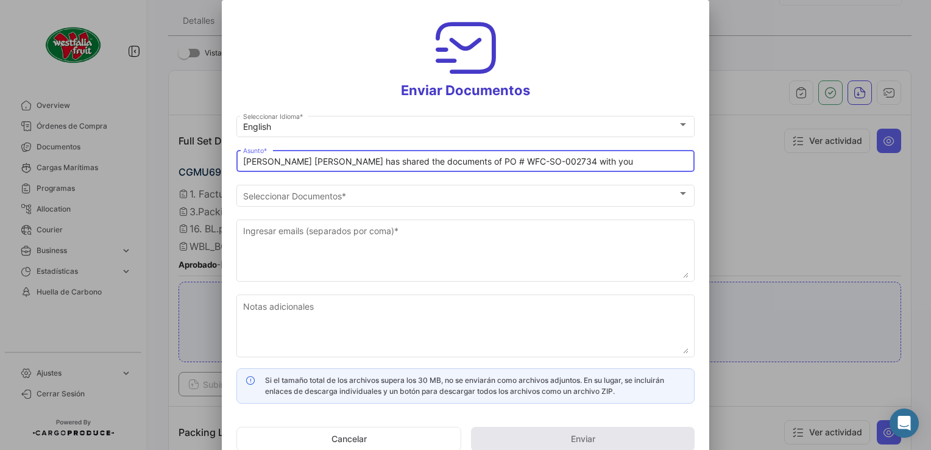
click at [300, 161] on input "[PERSON_NAME] [PERSON_NAME] has shared the documents of PO # WFC-SO-002734 with…" at bounding box center [465, 162] width 445 height 10
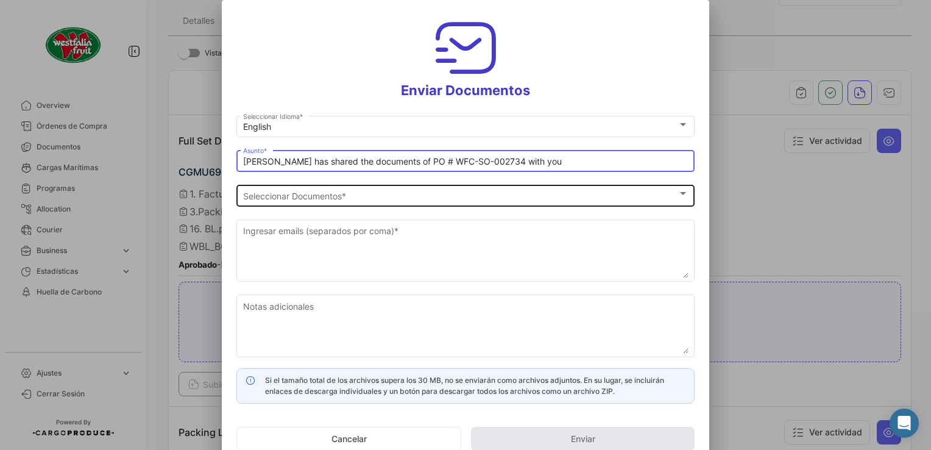
type input "[PERSON_NAME] has shared the documents of PO # WFC-SO-002734 with you"
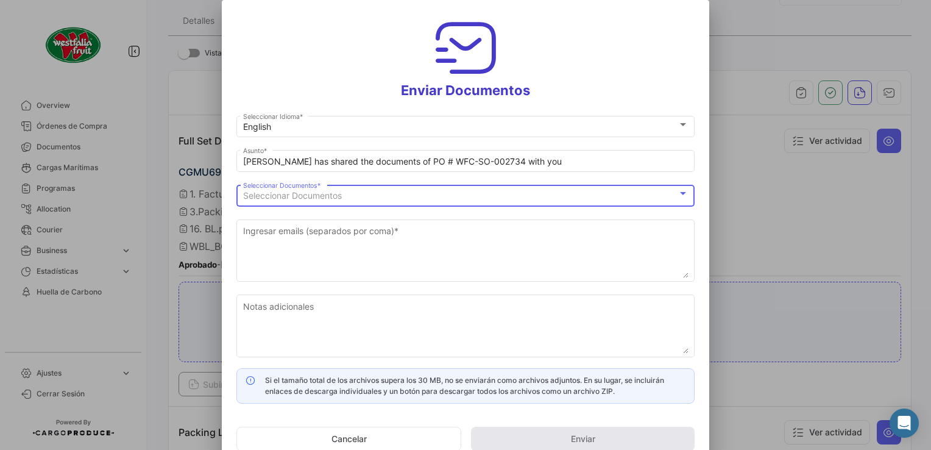
click at [289, 193] on span "Seleccionar Documentos" at bounding box center [292, 195] width 99 height 10
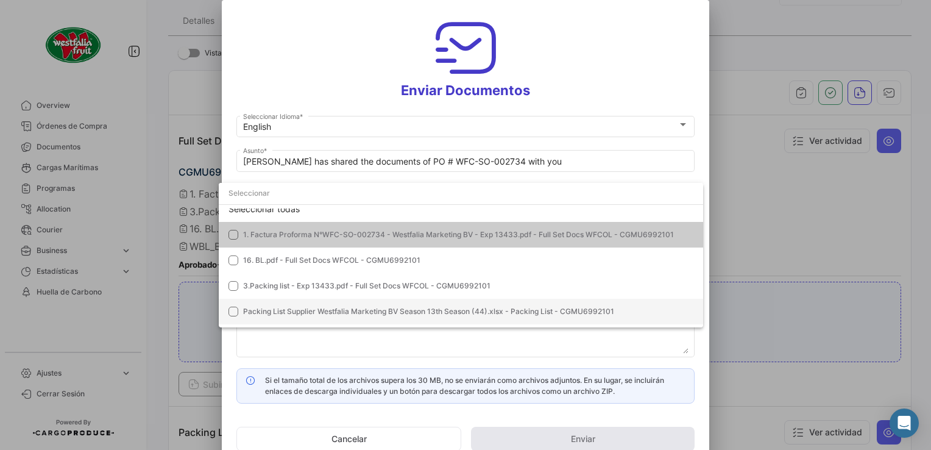
scroll to position [34, 0]
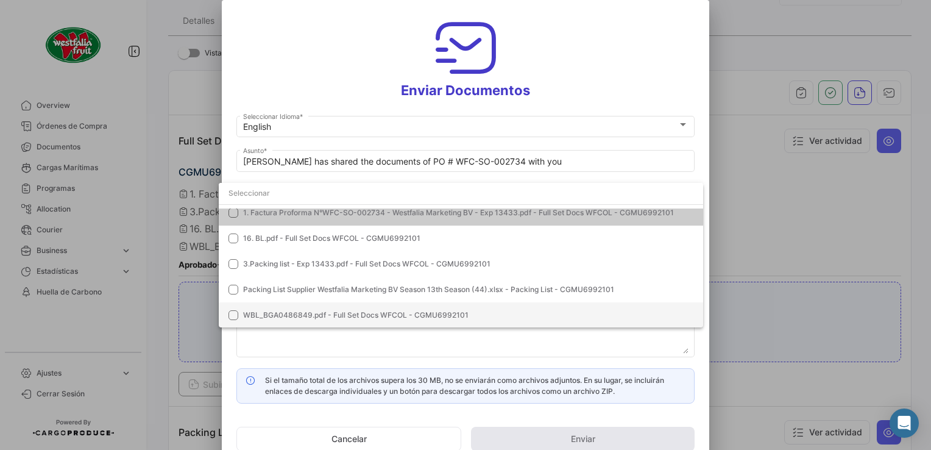
click at [278, 311] on span "WBL_BGA0486849.pdf - Full Set Docs WFCOL - CGMU6992101" at bounding box center [355, 314] width 225 height 9
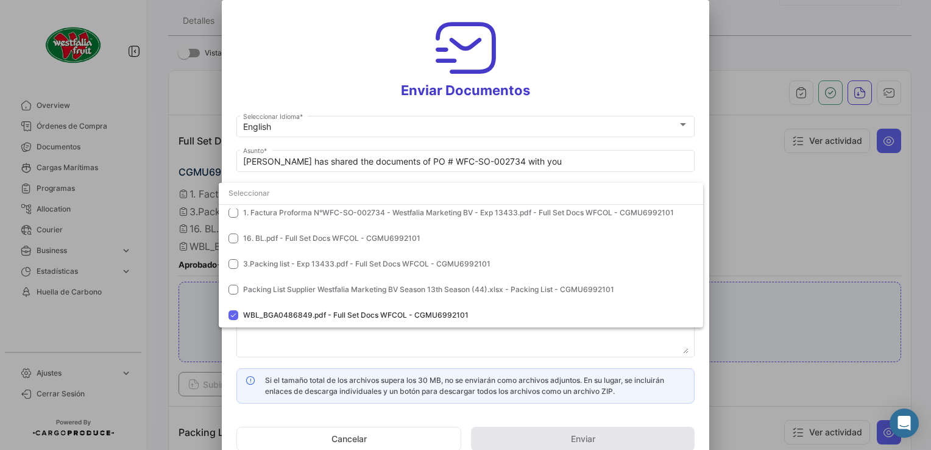
click at [579, 72] on div at bounding box center [465, 225] width 931 height 450
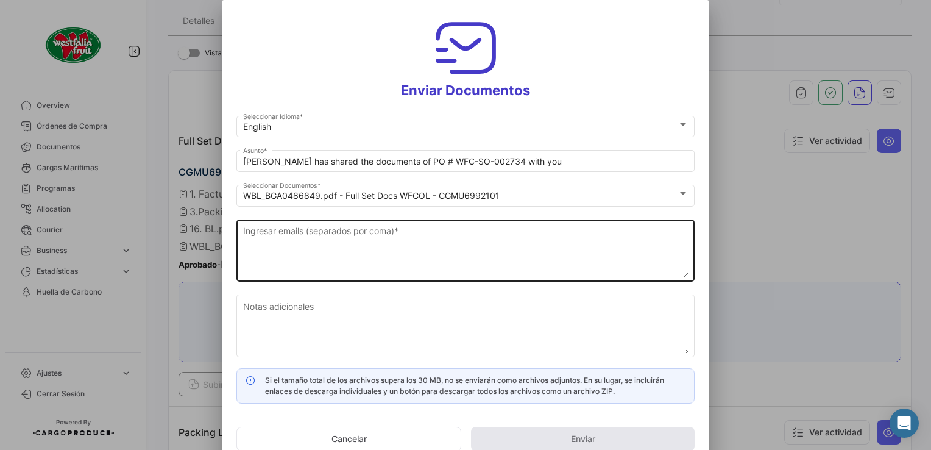
click at [369, 247] on textarea "Ingresar emails (separados por coma) *" at bounding box center [465, 251] width 445 height 54
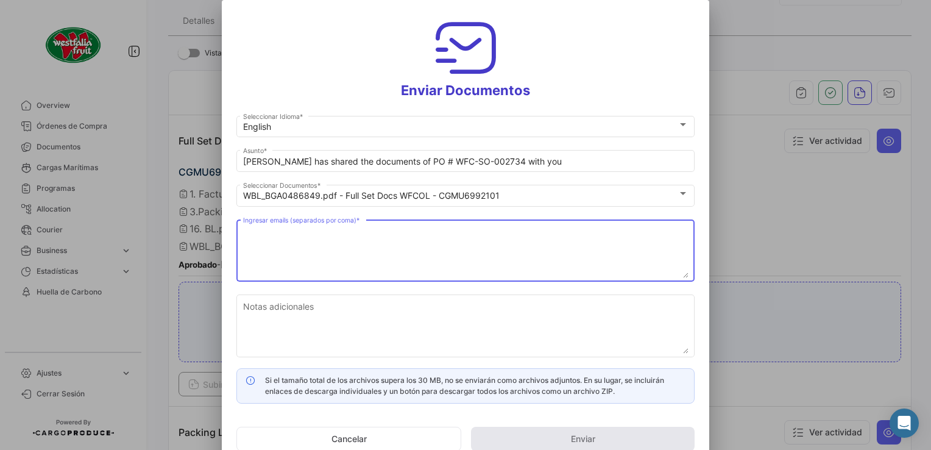
paste textarea "[DOMAIN_NAME][EMAIL_ADDRESS][DOMAIN_NAME]"
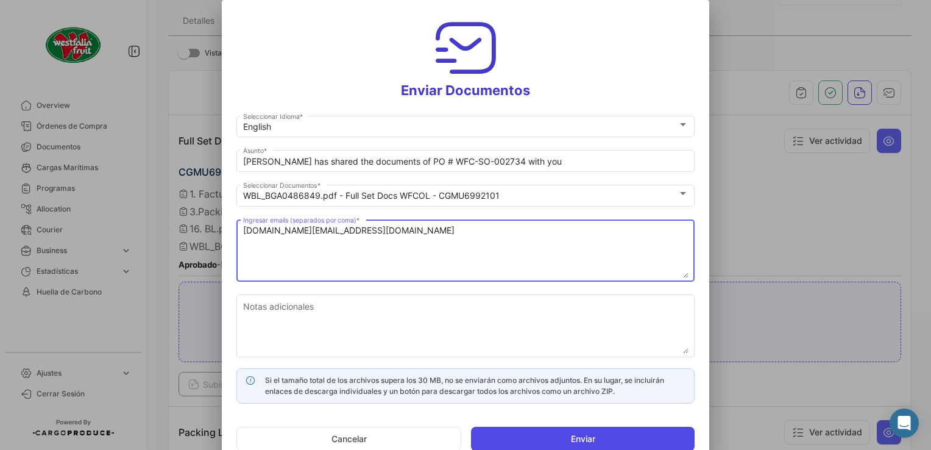
type textarea "[DOMAIN_NAME][EMAIL_ADDRESS][DOMAIN_NAME]"
click at [609, 437] on button "Enviar" at bounding box center [583, 439] width 224 height 24
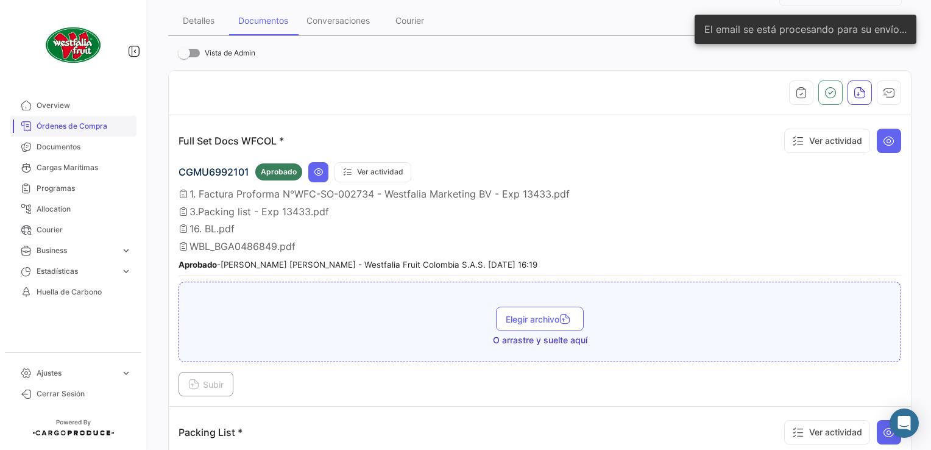
click at [53, 118] on link "Órdenes de Compra" at bounding box center [73, 126] width 127 height 21
